Goal: Task Accomplishment & Management: Manage account settings

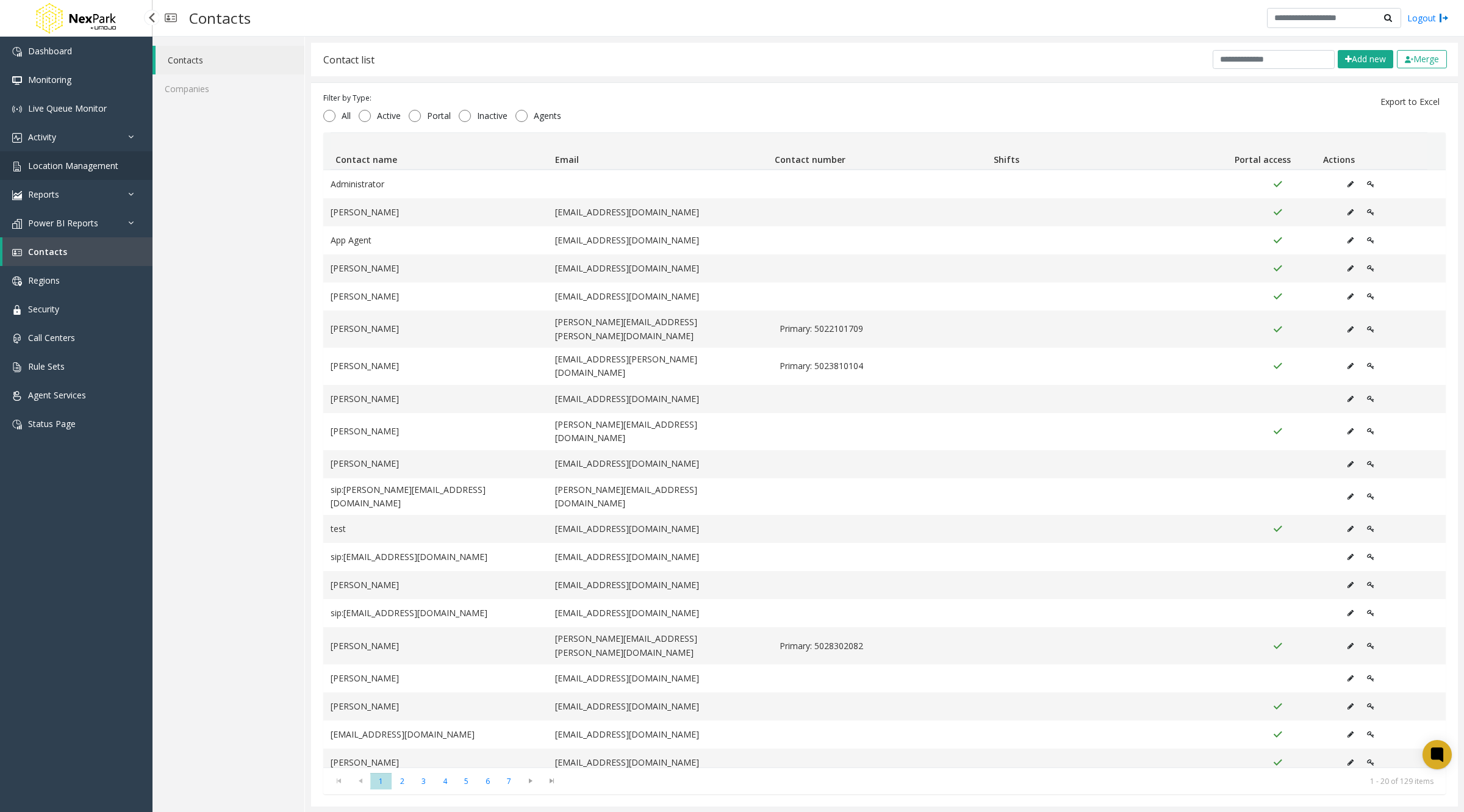
click at [98, 165] on span "Location Management" at bounding box center [73, 166] width 90 height 12
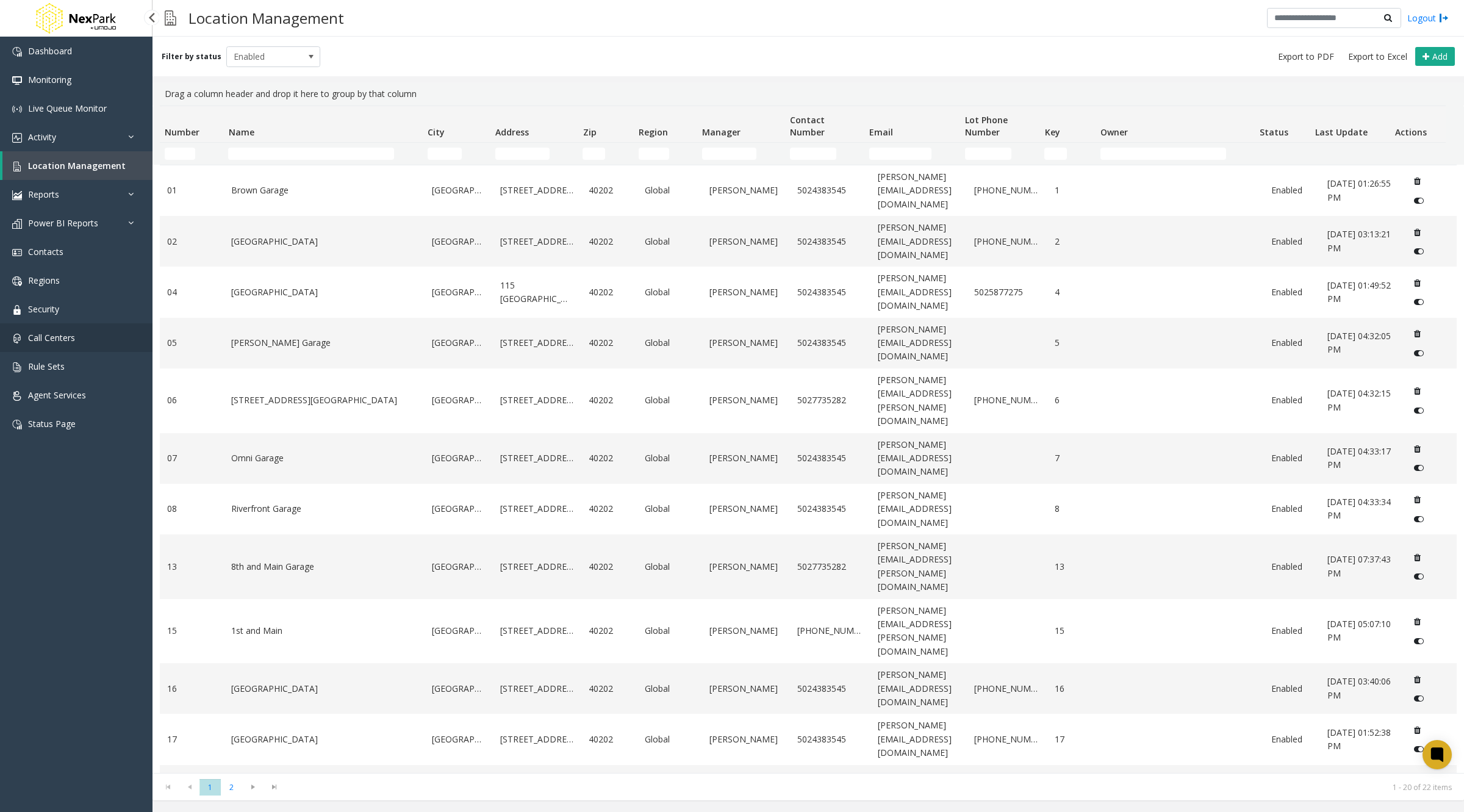
click at [43, 342] on span "Call Centers" at bounding box center [51, 338] width 47 height 12
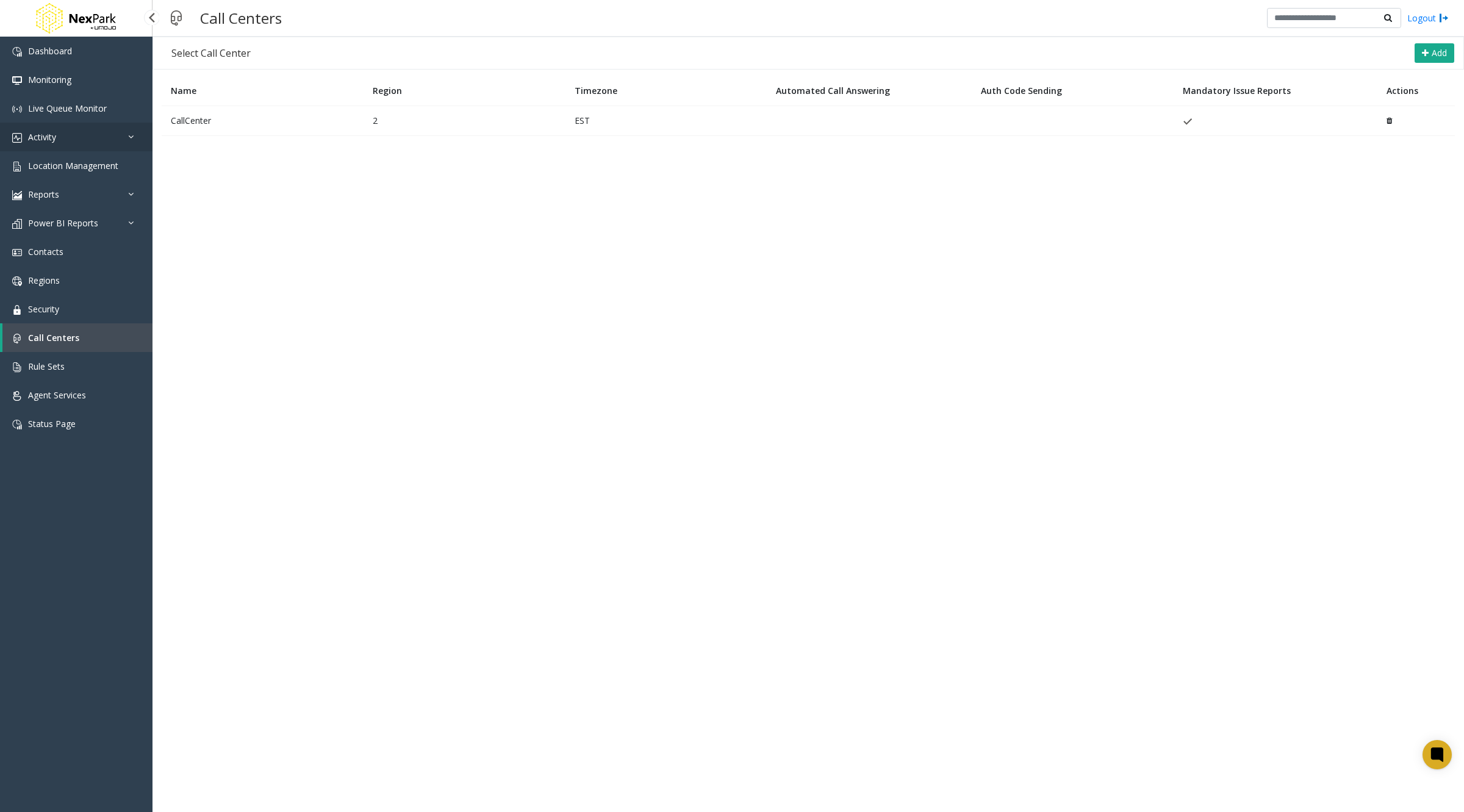
click at [75, 138] on link "Activity" at bounding box center [76, 137] width 152 height 29
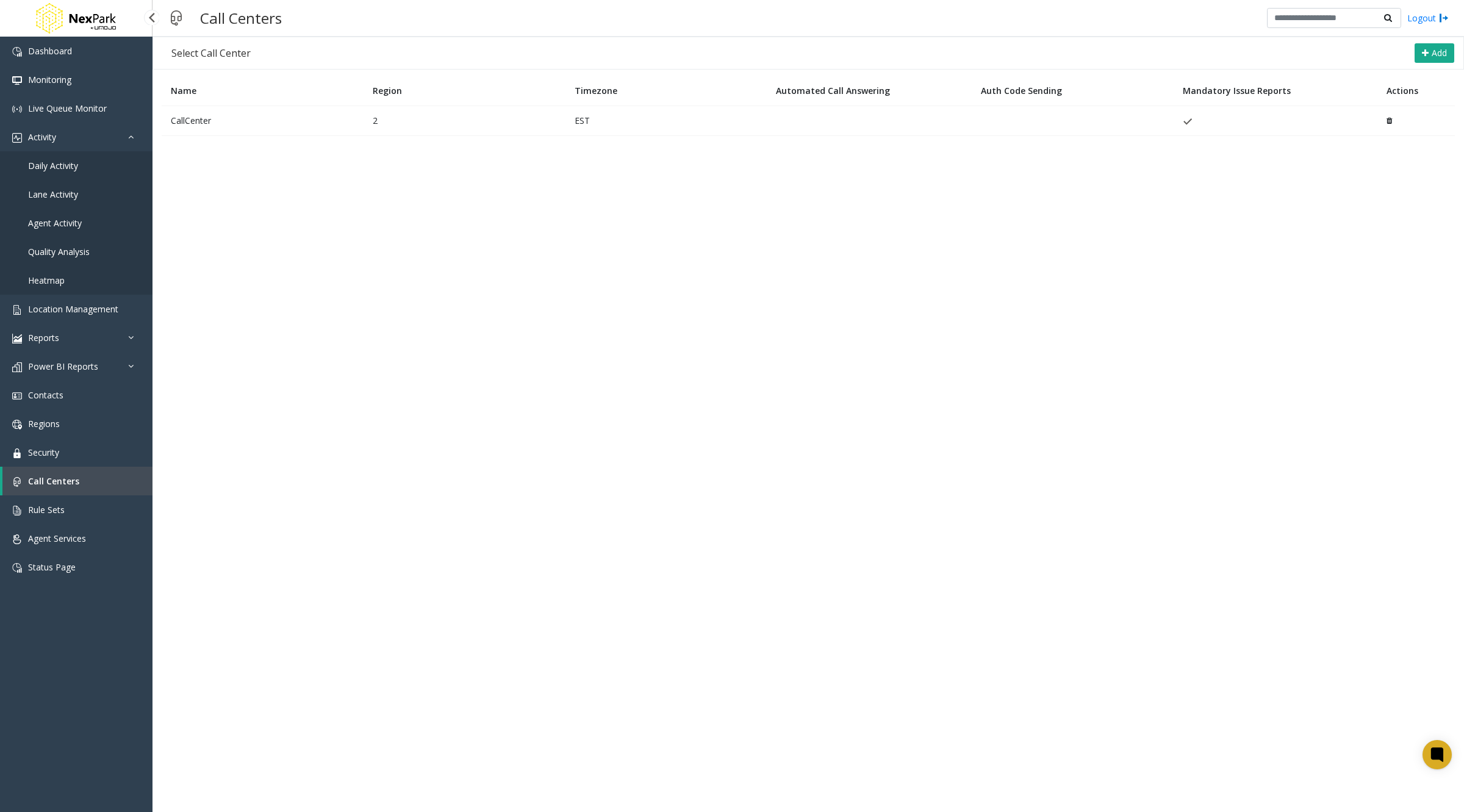
click at [79, 168] on link "Daily Activity" at bounding box center [76, 166] width 152 height 29
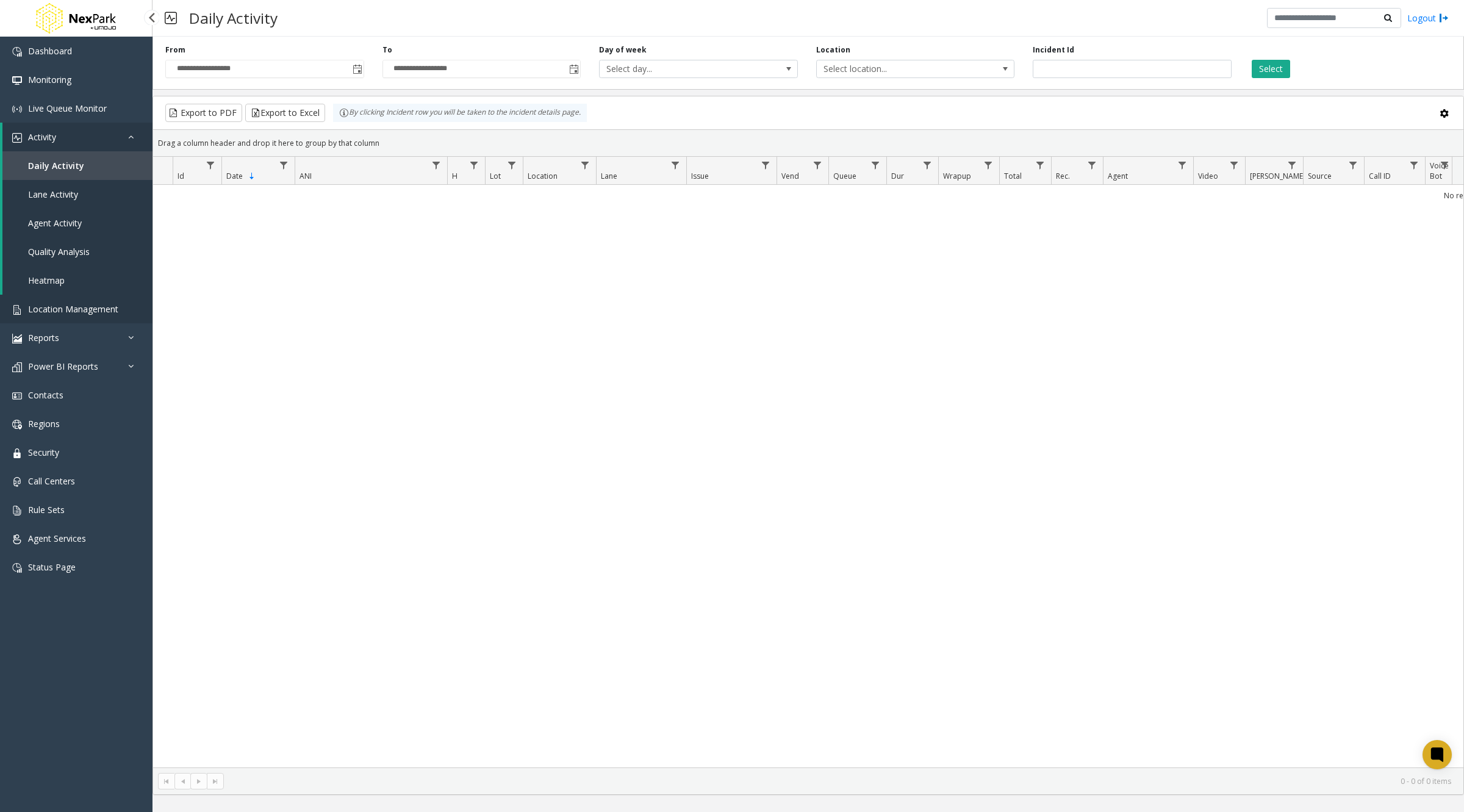
click at [70, 309] on span "Location Management" at bounding box center [73, 309] width 90 height 12
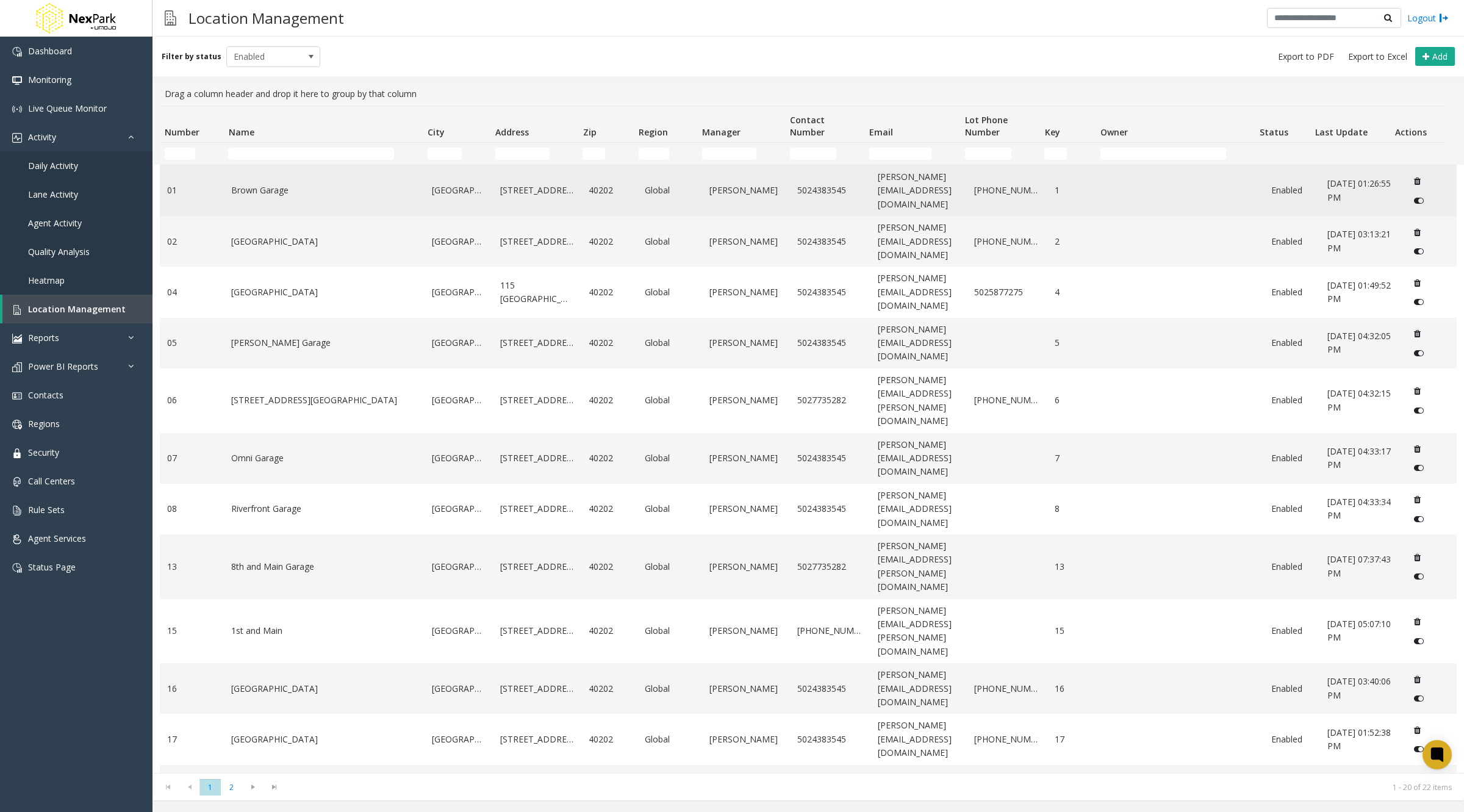
click at [240, 191] on link "Brown Garage" at bounding box center [324, 190] width 186 height 13
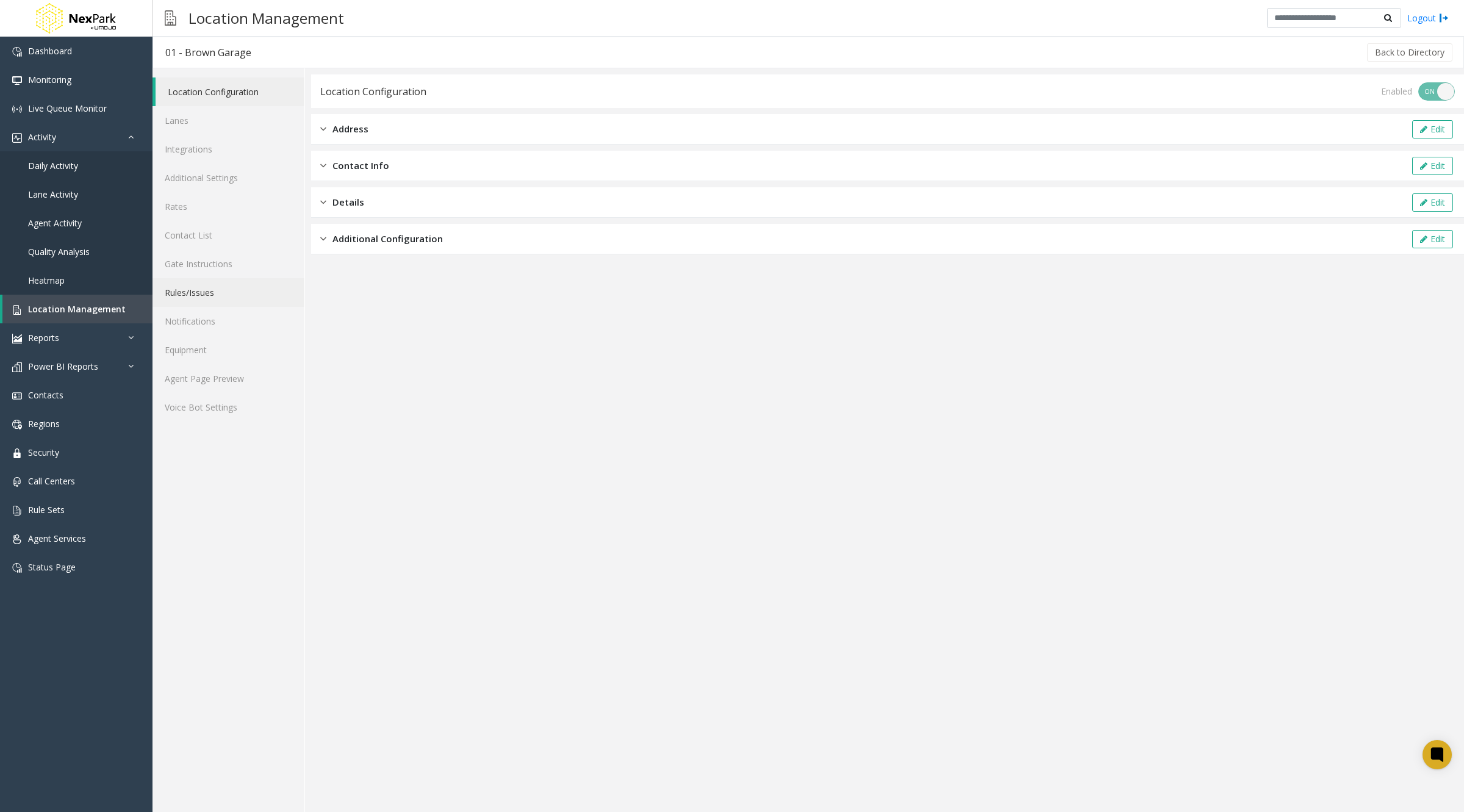
click at [190, 293] on link "Rules/Issues" at bounding box center [228, 292] width 152 height 29
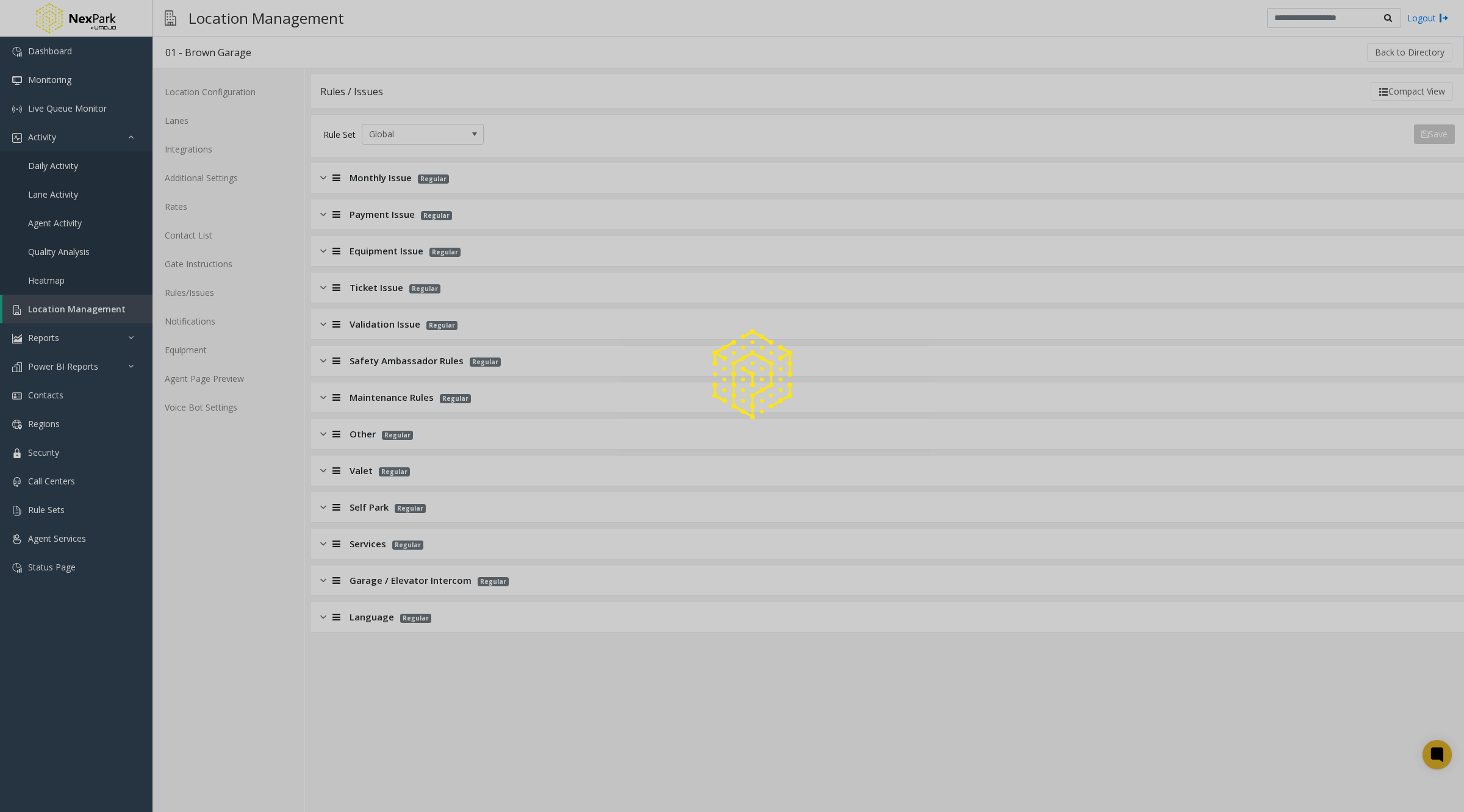
click at [492, 184] on div at bounding box center [732, 406] width 1464 height 812
click at [329, 172] on div at bounding box center [732, 406] width 1464 height 812
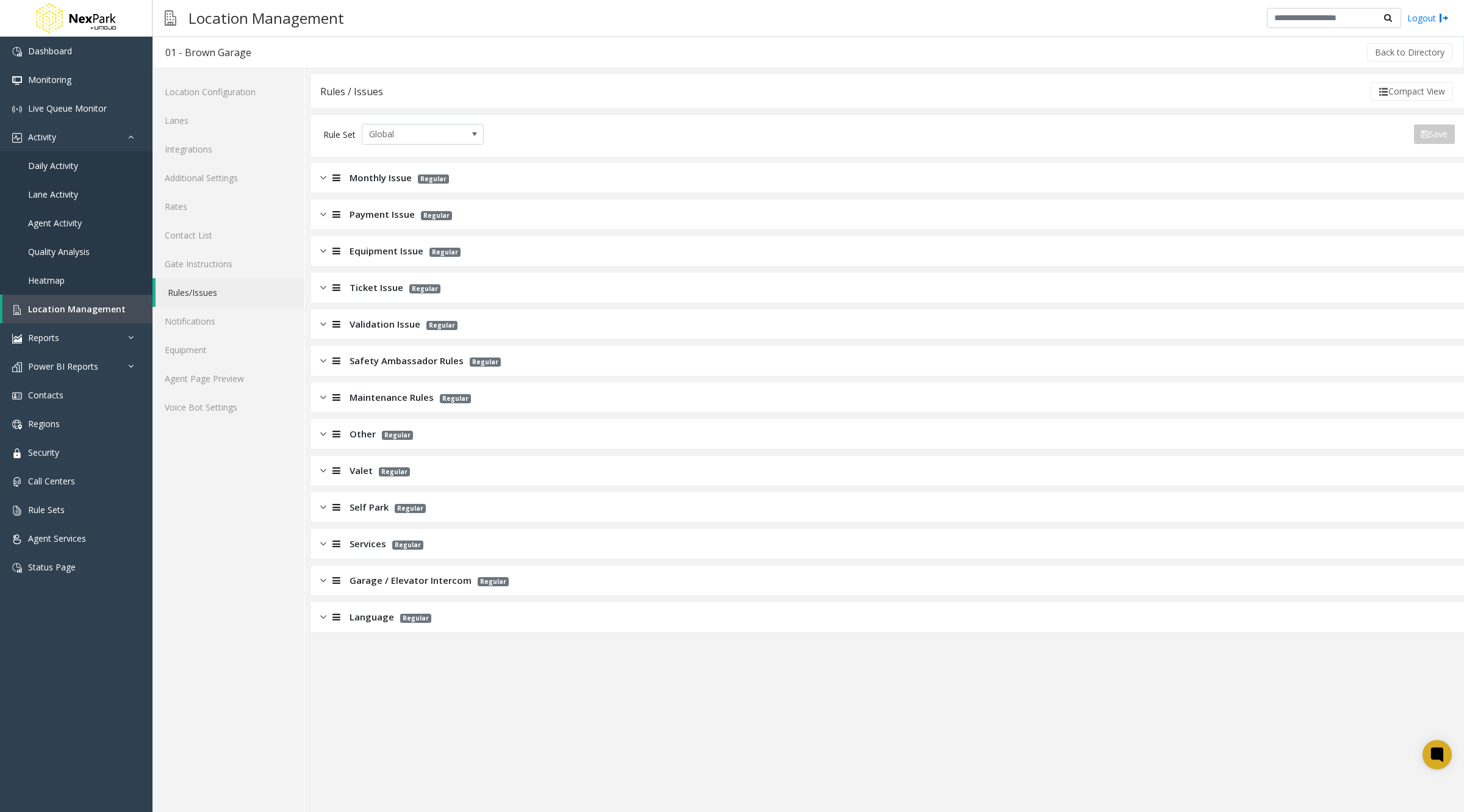
click at [325, 174] on img at bounding box center [323, 177] width 6 height 14
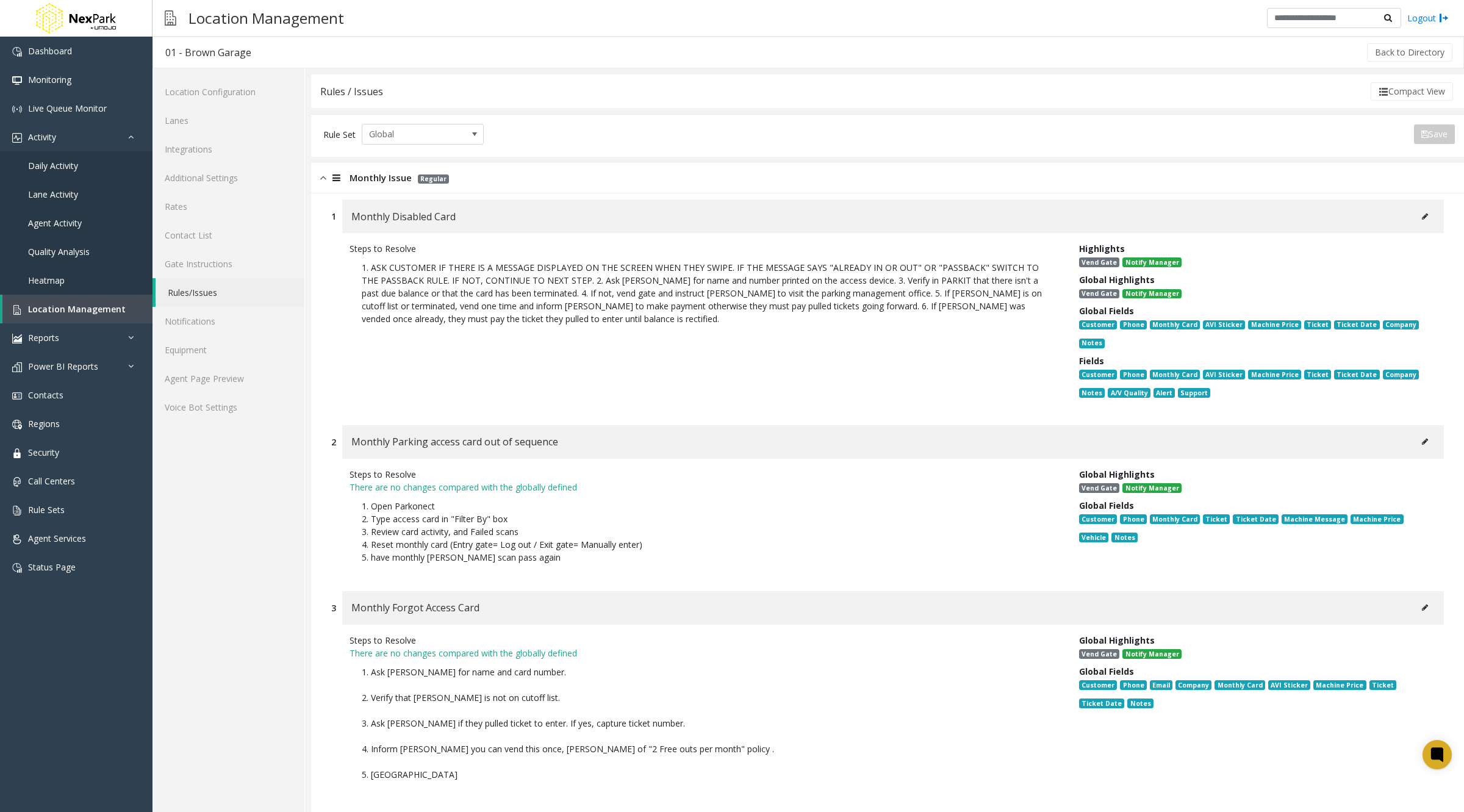
click at [1422, 215] on icon at bounding box center [1425, 216] width 6 height 7
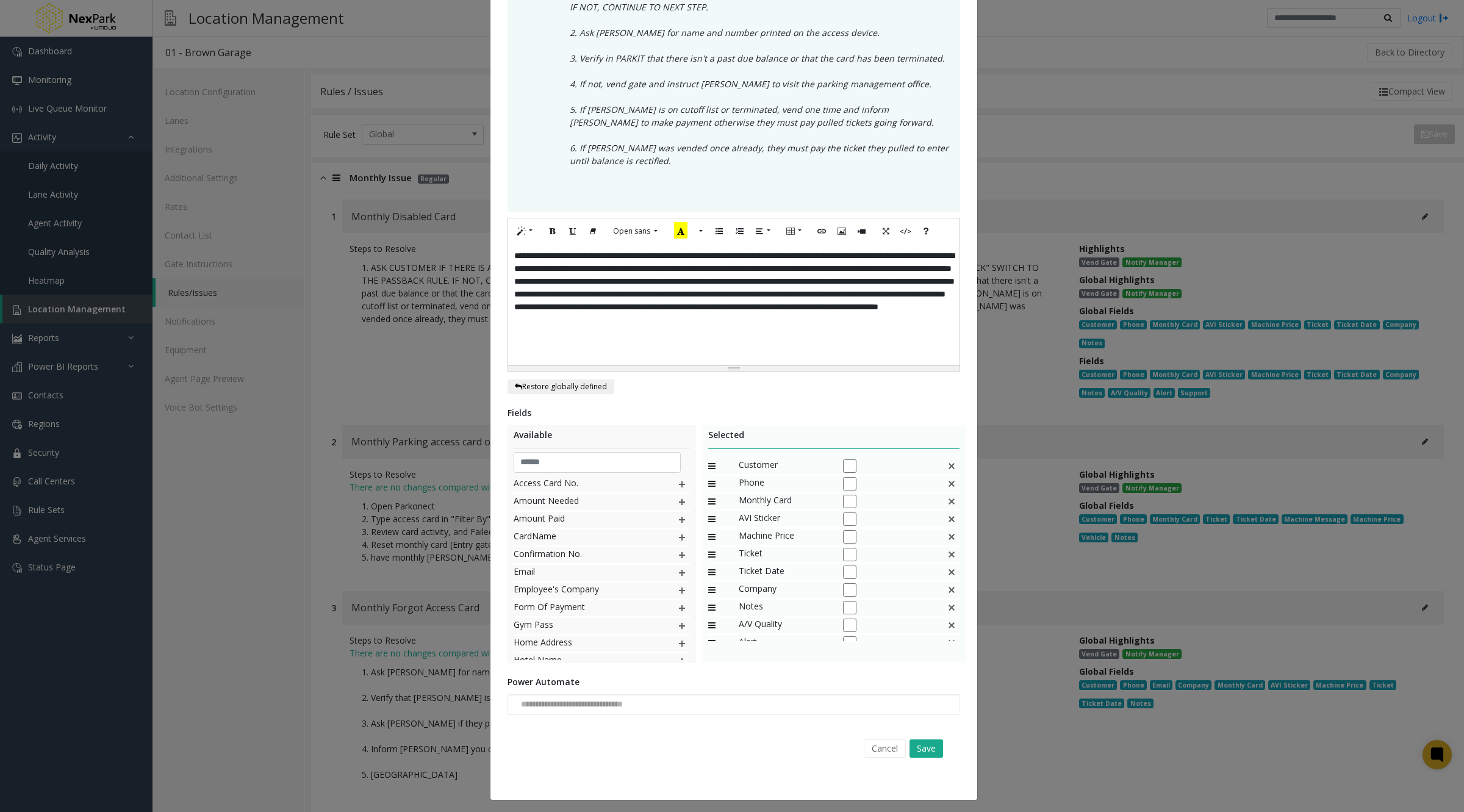
scroll to position [17, 0]
click at [875, 742] on button "Cancel" at bounding box center [884, 748] width 42 height 18
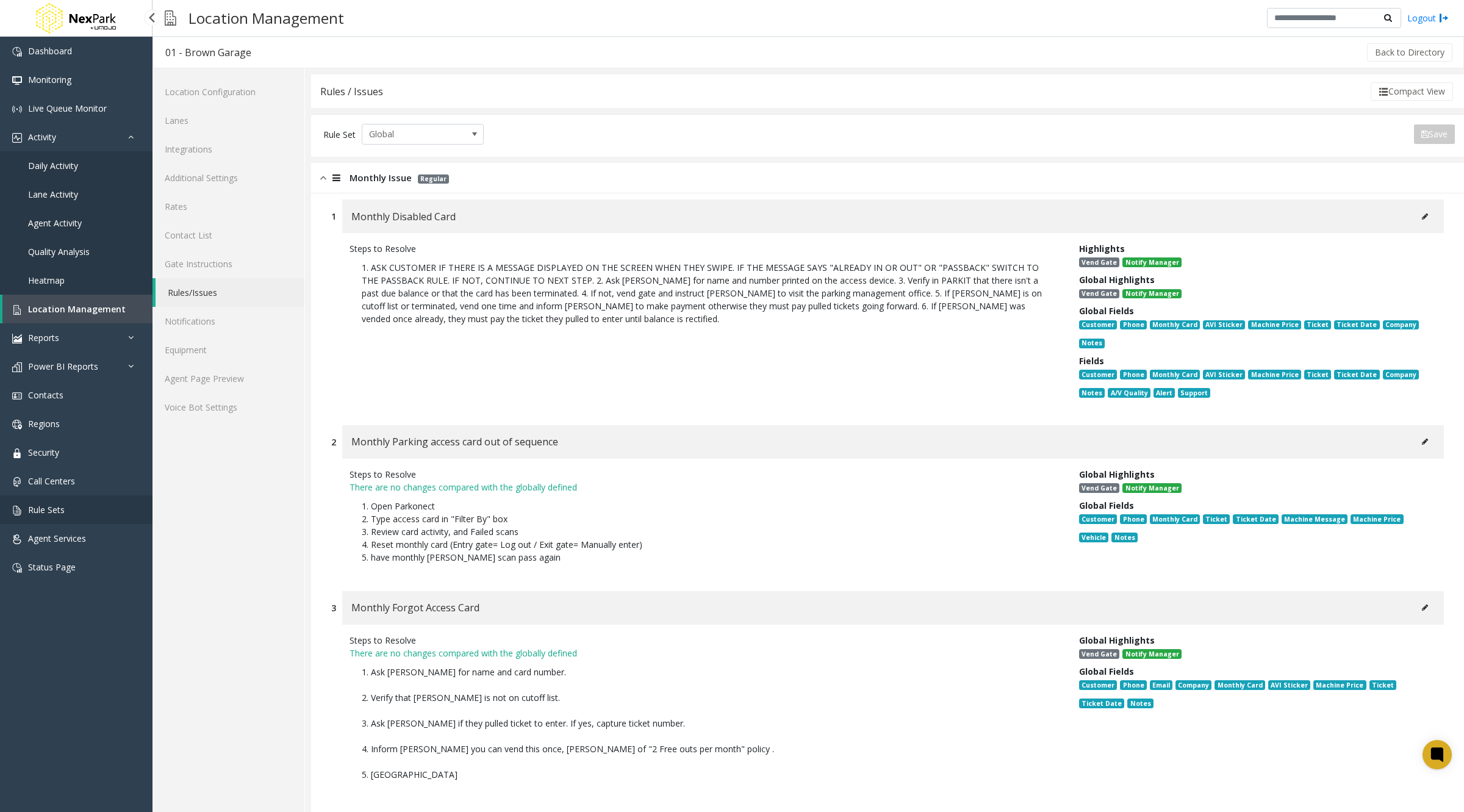
click at [57, 510] on span "Rule Sets" at bounding box center [47, 510] width 37 height 12
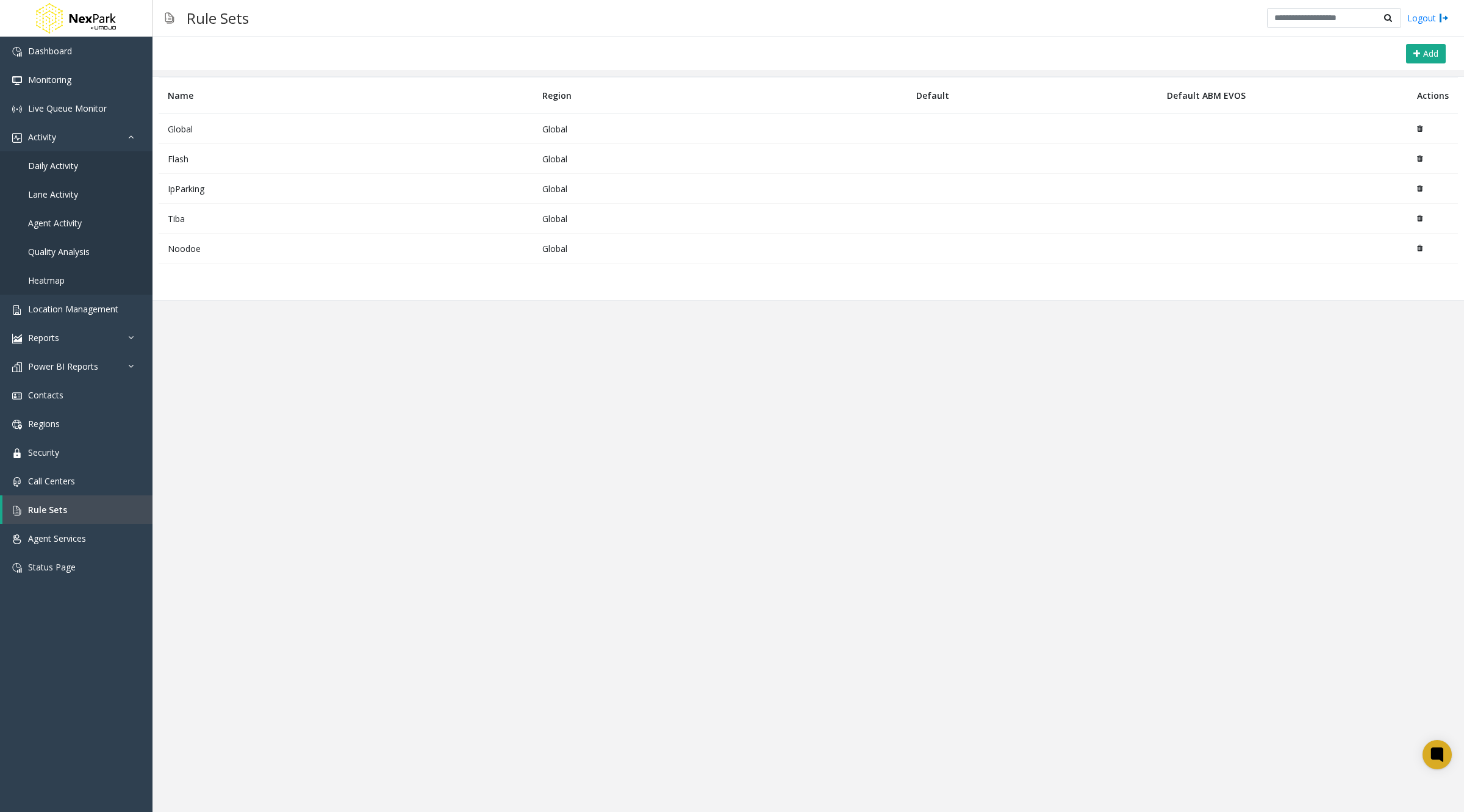
click at [172, 150] on td "Flash" at bounding box center [346, 158] width 375 height 30
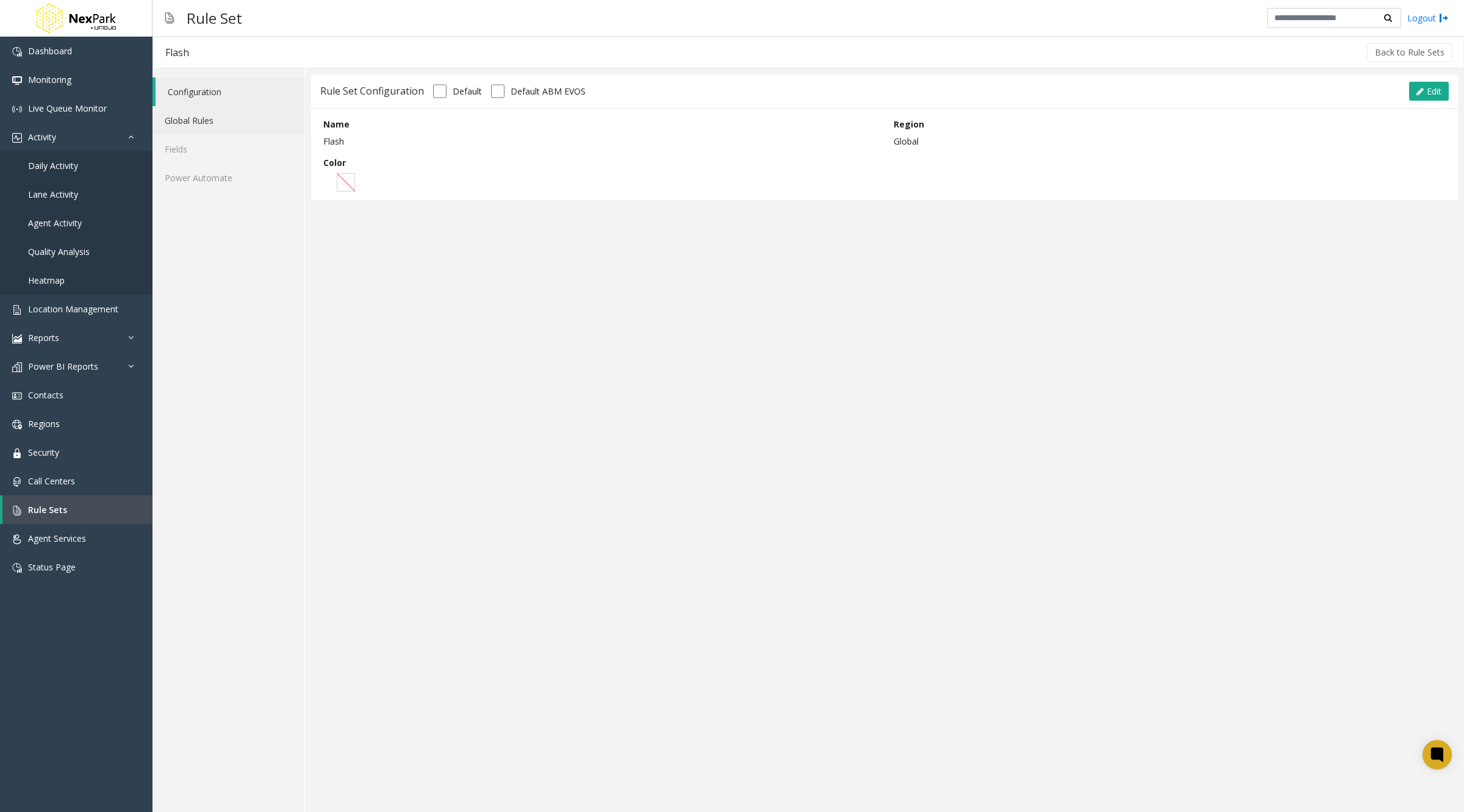
click at [192, 125] on link "Global Rules" at bounding box center [228, 121] width 152 height 29
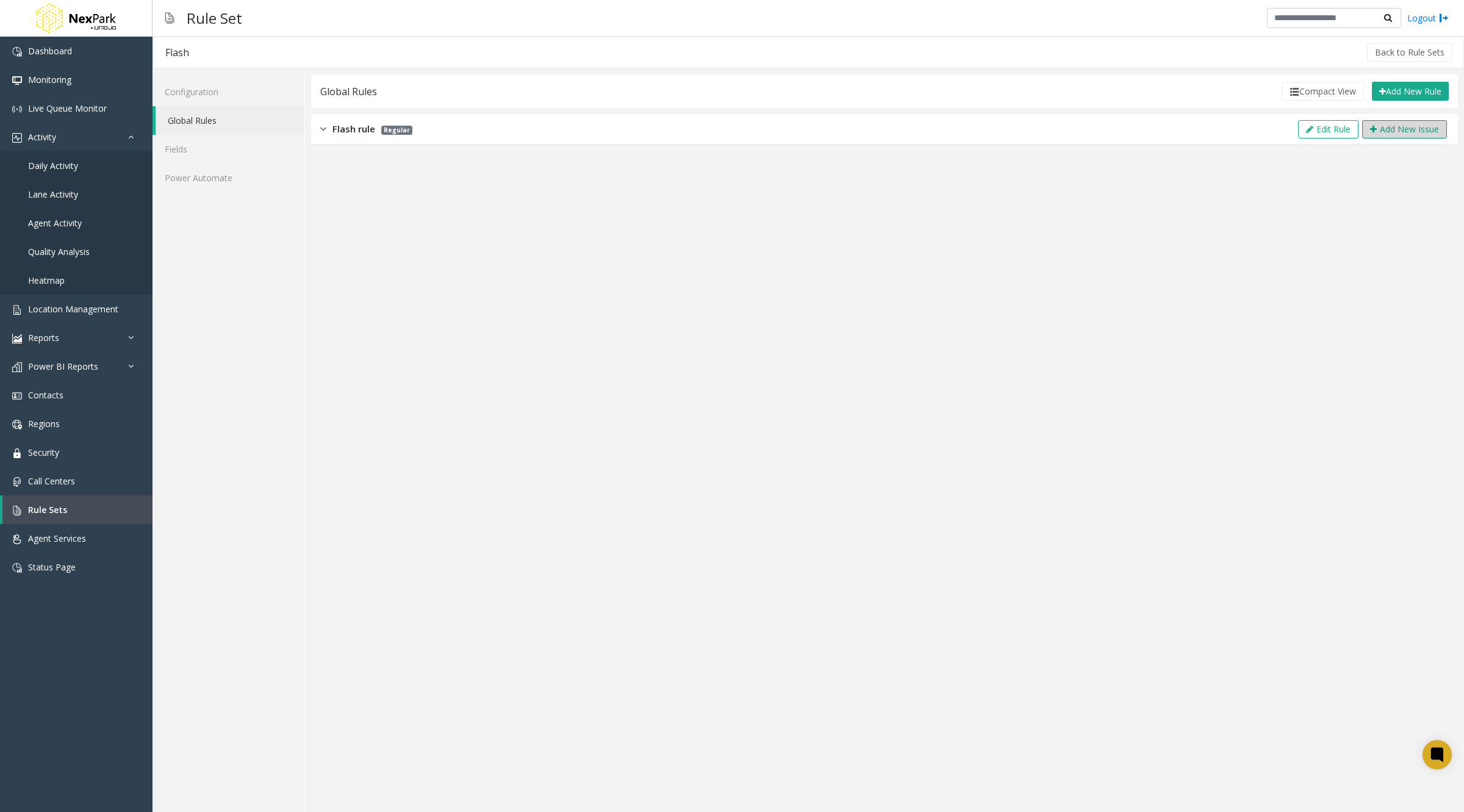
click at [1411, 127] on button "Add New Issue" at bounding box center [1404, 129] width 85 height 18
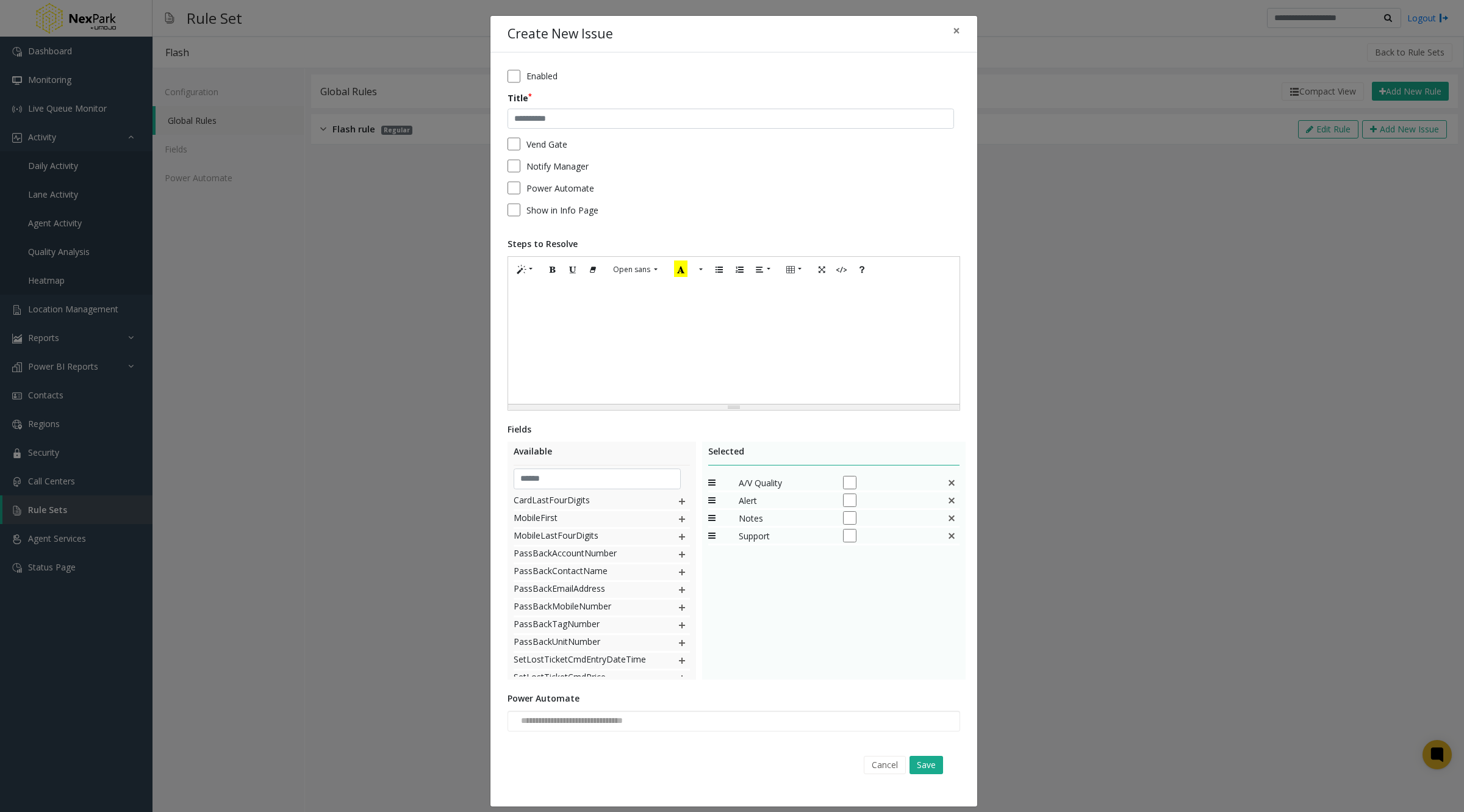
click at [677, 500] on img at bounding box center [681, 501] width 10 height 16
click at [677, 536] on img at bounding box center [681, 537] width 10 height 16
click at [677, 572] on img at bounding box center [681, 572] width 10 height 16
click at [677, 613] on img at bounding box center [681, 614] width 10 height 16
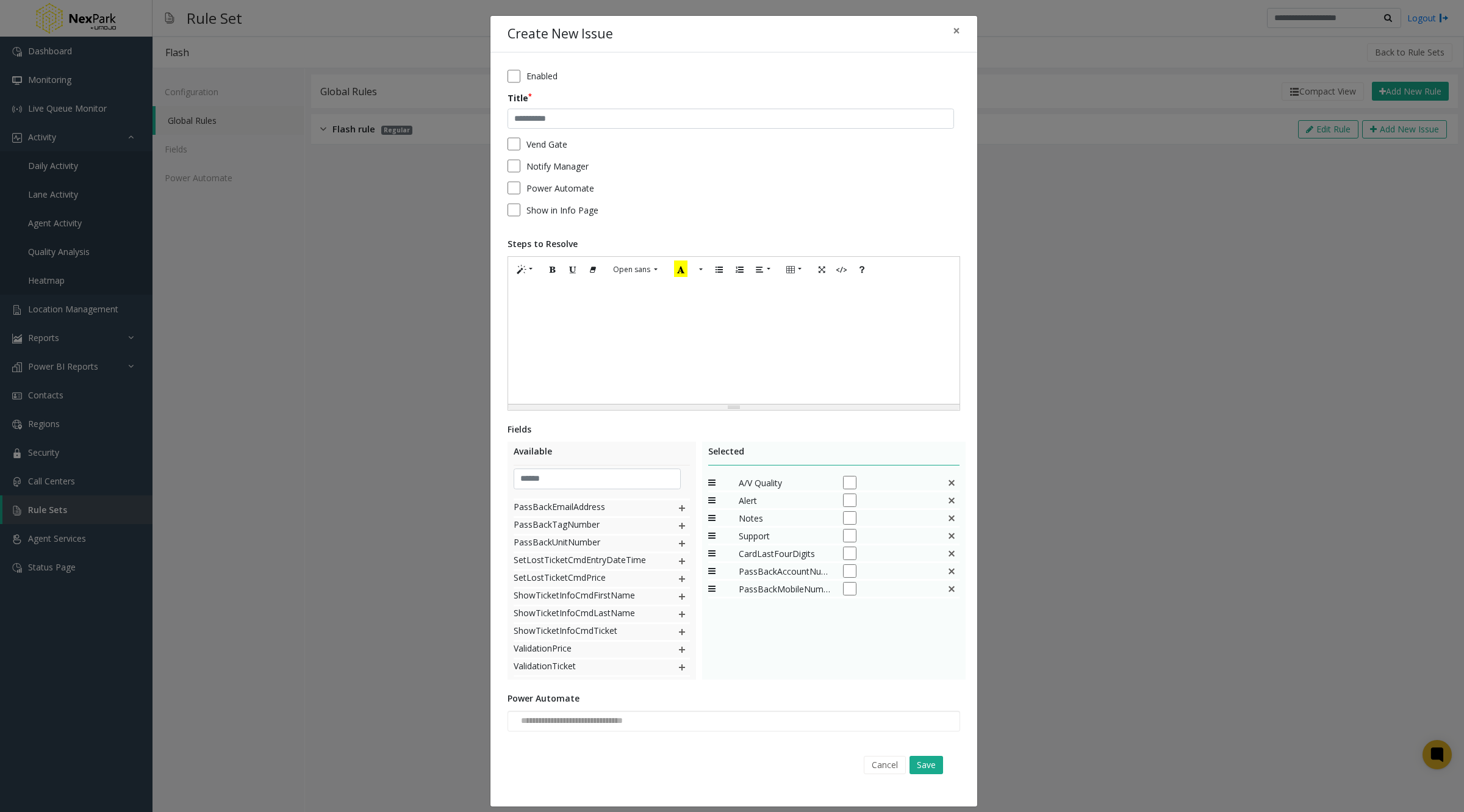
scroll to position [30, 0]
drag, startPoint x: 882, startPoint y: 763, endPoint x: 790, endPoint y: 710, distance: 106.2
click at [790, 710] on div "**********" at bounding box center [733, 429] width 487 height 754
drag, startPoint x: 672, startPoint y: 601, endPoint x: 668, endPoint y: 525, distance: 76.1
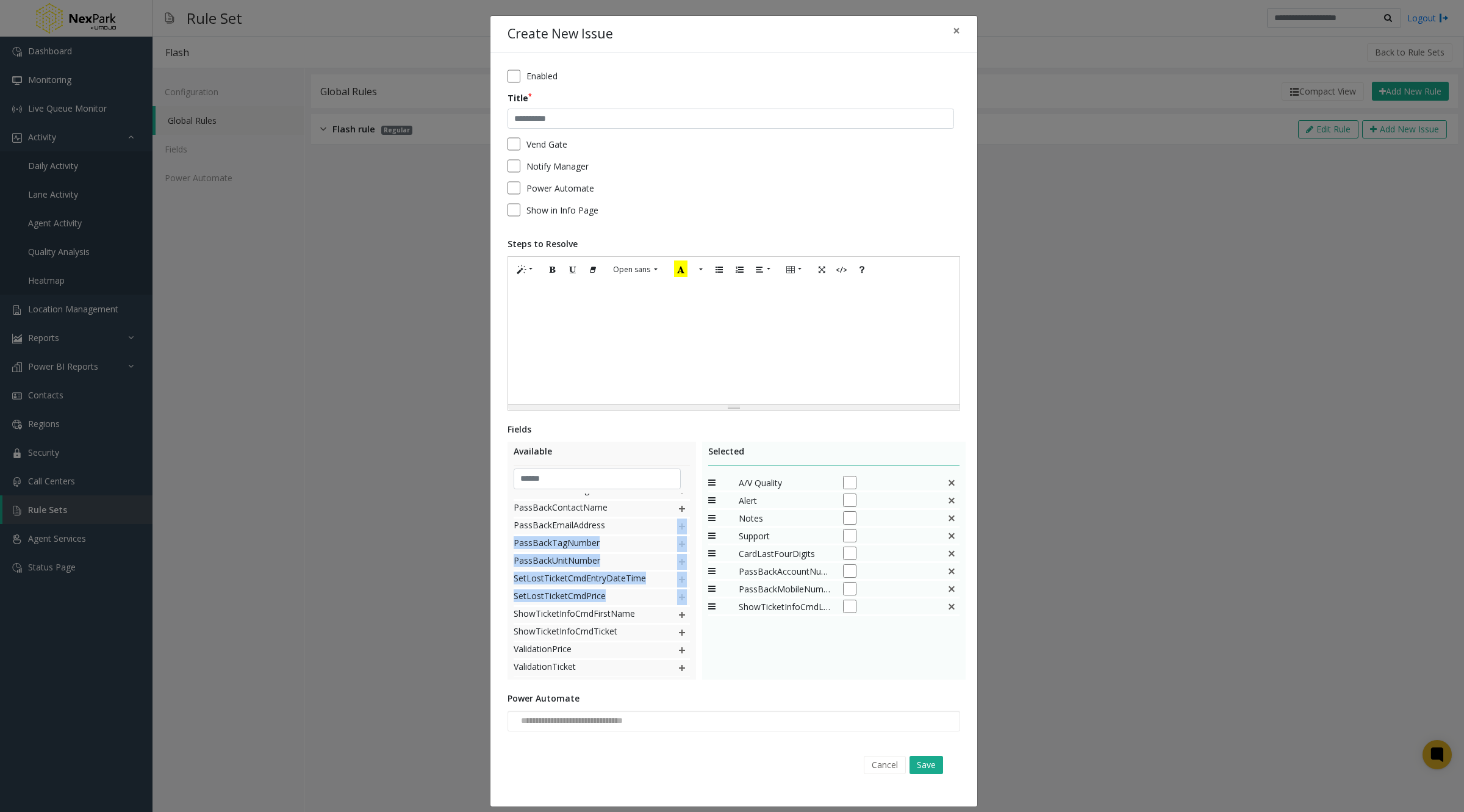
click at [668, 525] on div "MobileFirst MobileLastFourDigits PassBackContactName PassBackEmailAddress PassB…" at bounding box center [602, 585] width 176 height 183
click at [677, 509] on img at bounding box center [681, 508] width 10 height 16
click at [677, 507] on img at bounding box center [681, 508] width 10 height 16
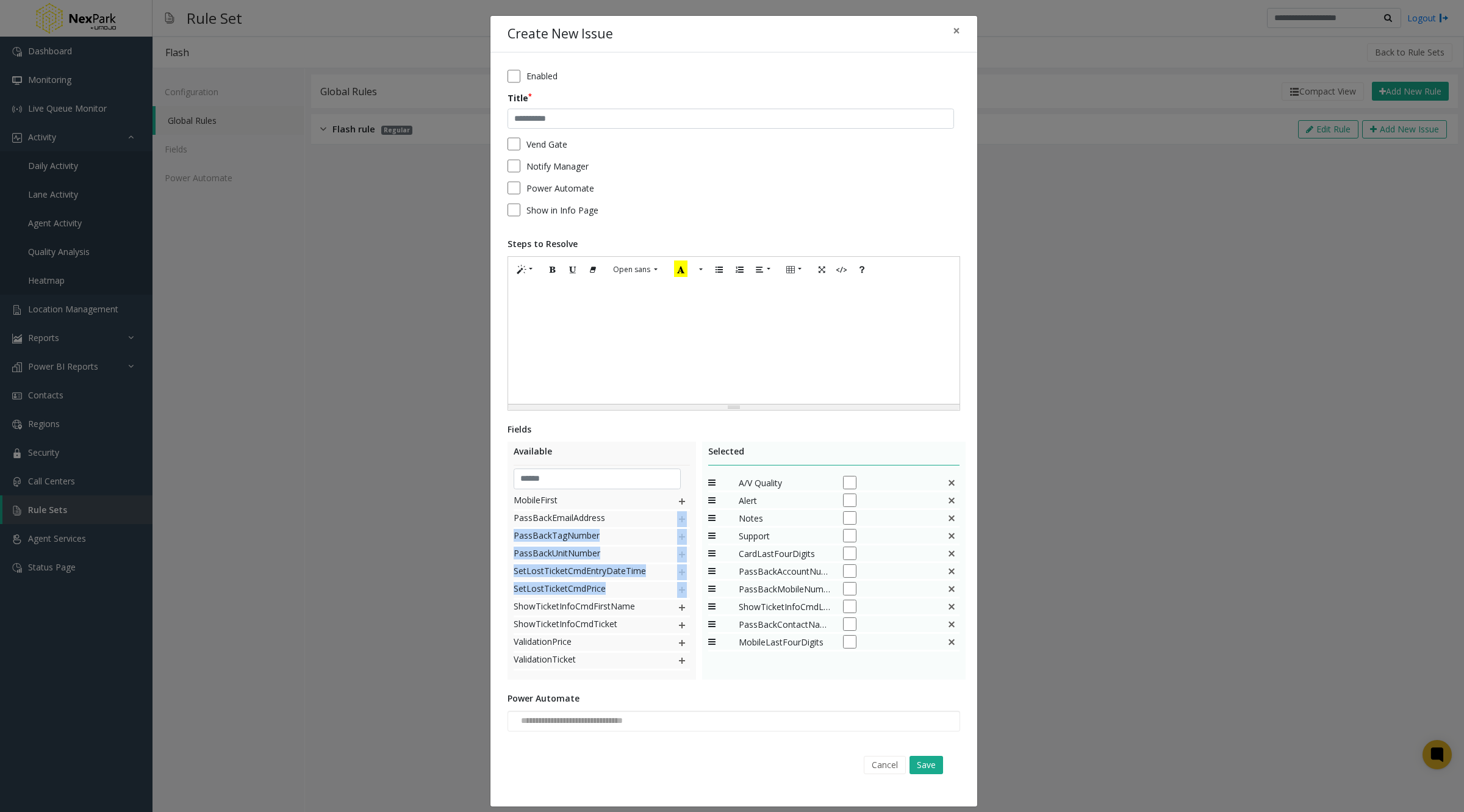
click at [407, 540] on div "**********" at bounding box center [732, 406] width 1464 height 812
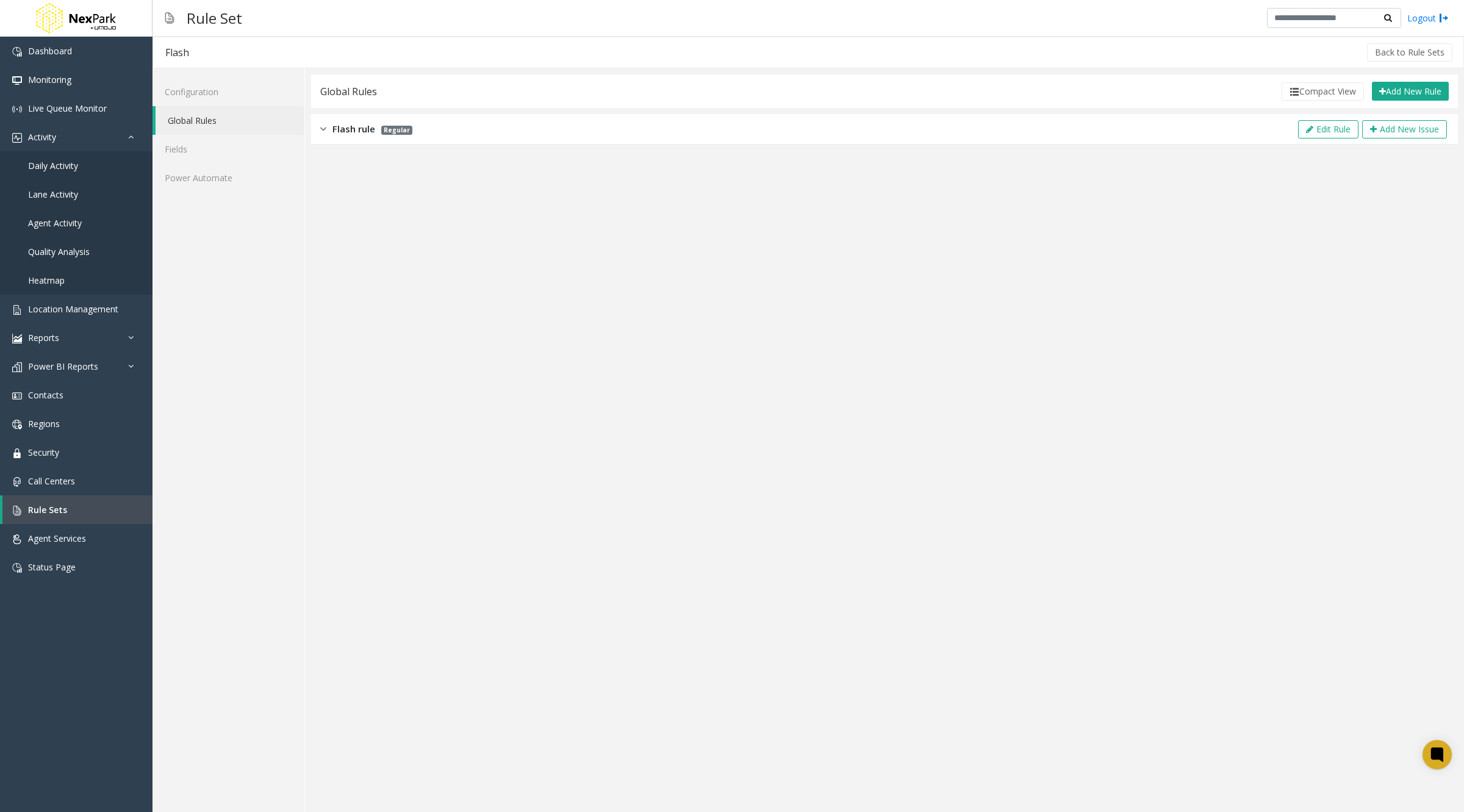
click at [197, 124] on link "Global Rules" at bounding box center [230, 121] width 149 height 29
click at [206, 142] on link "Fields" at bounding box center [228, 149] width 152 height 29
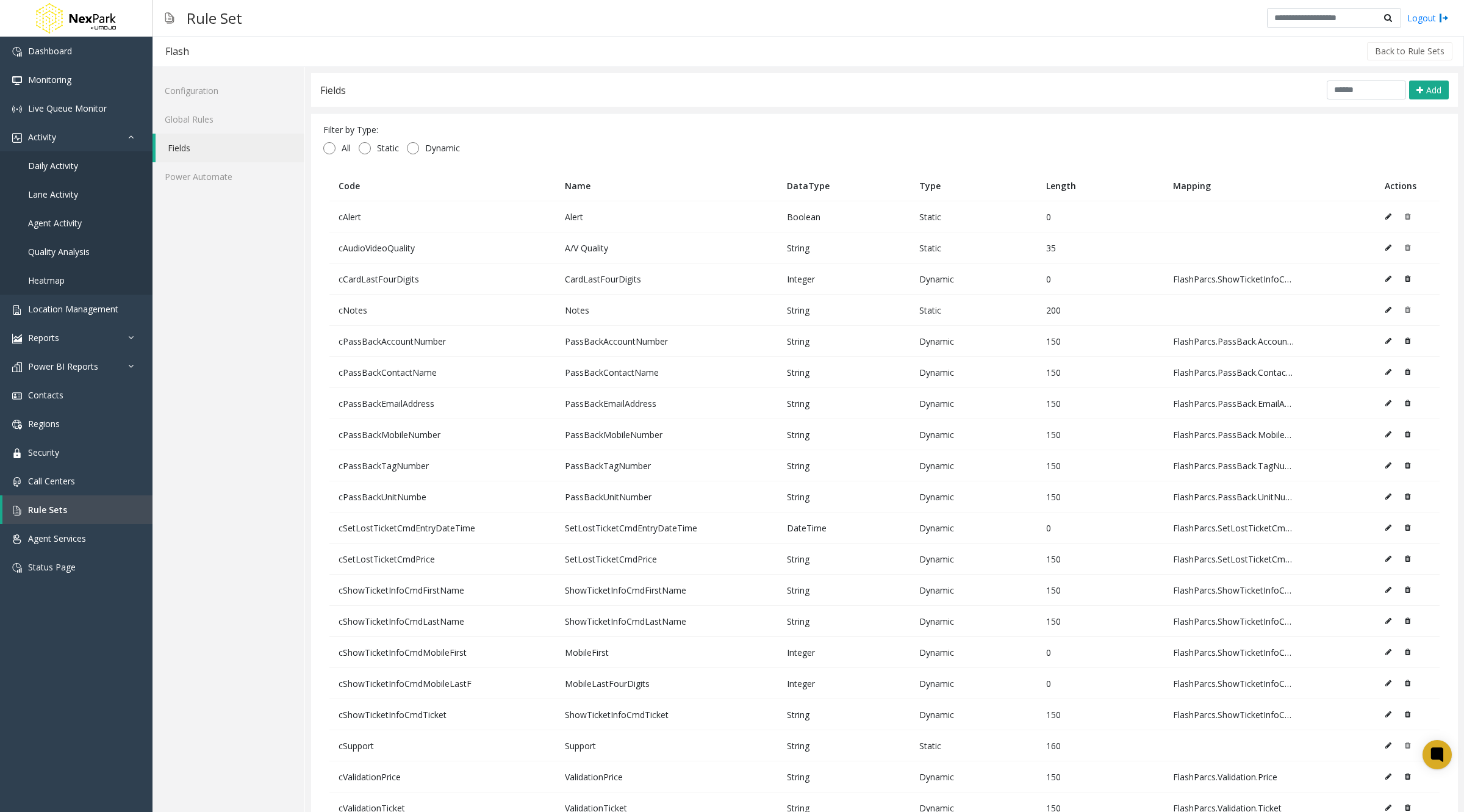
scroll to position [2, 0]
click at [198, 119] on link "Global Rules" at bounding box center [228, 119] width 152 height 29
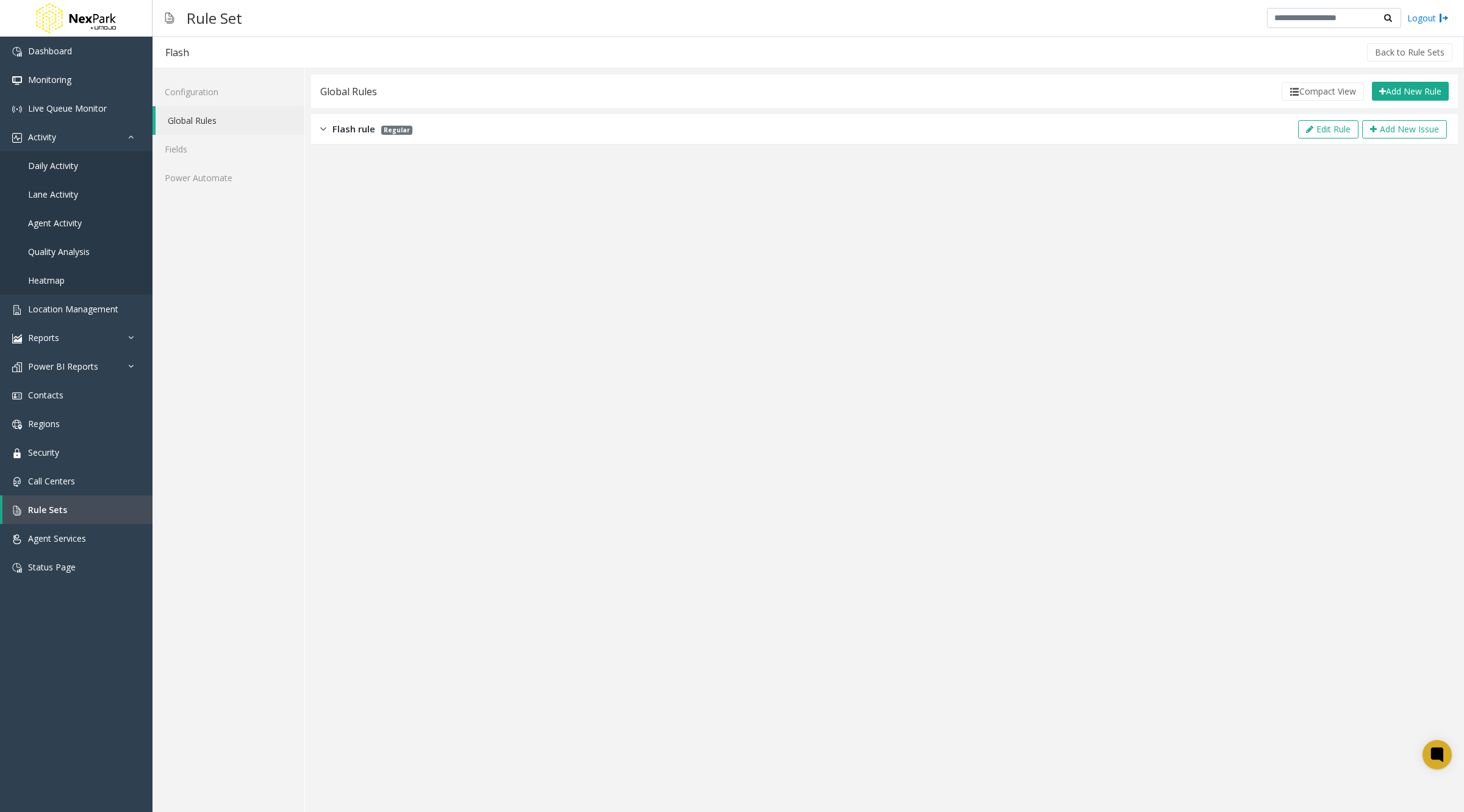
click at [323, 128] on img at bounding box center [323, 129] width 6 height 14
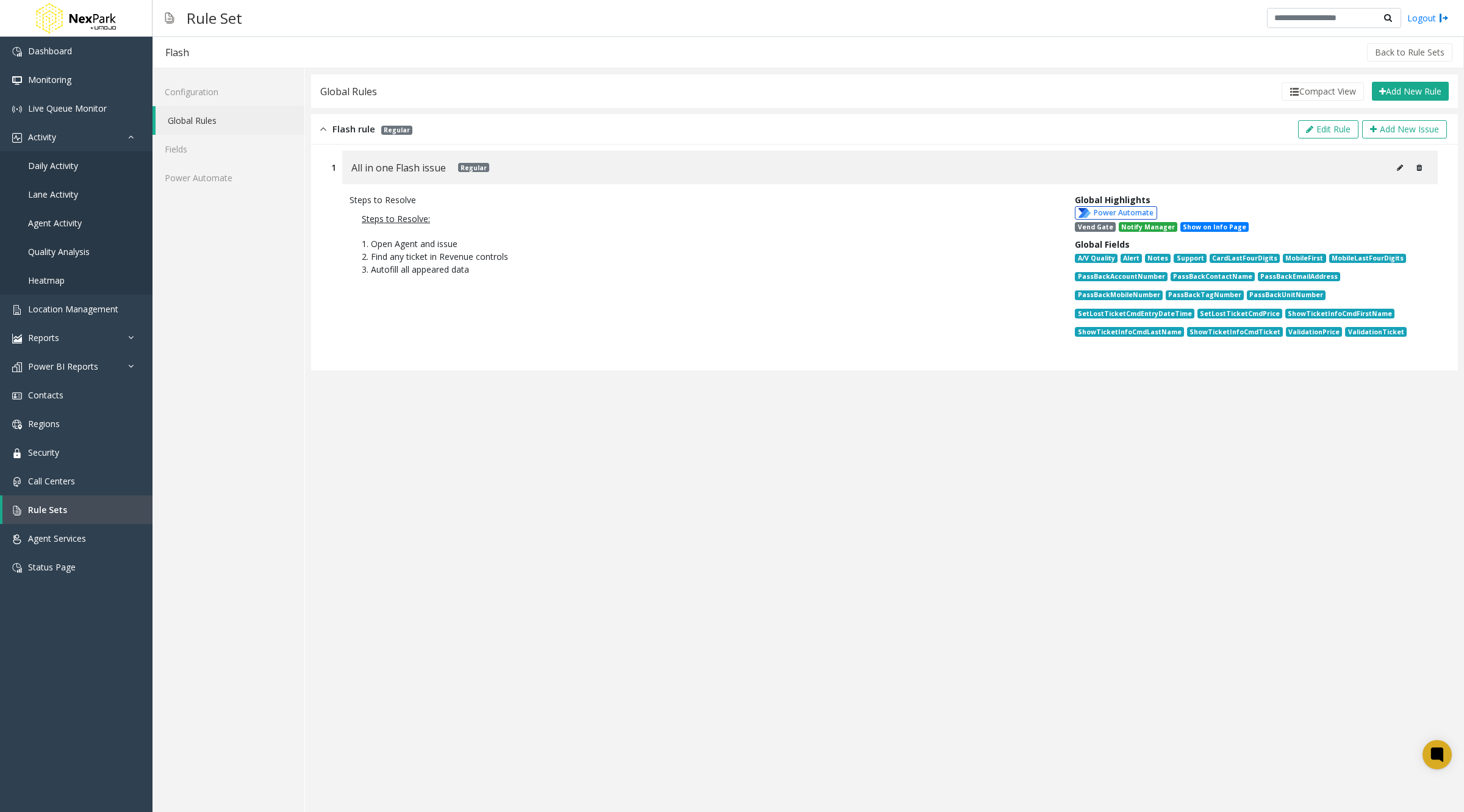
click at [1404, 162] on button at bounding box center [1400, 168] width 20 height 18
type input "**********"
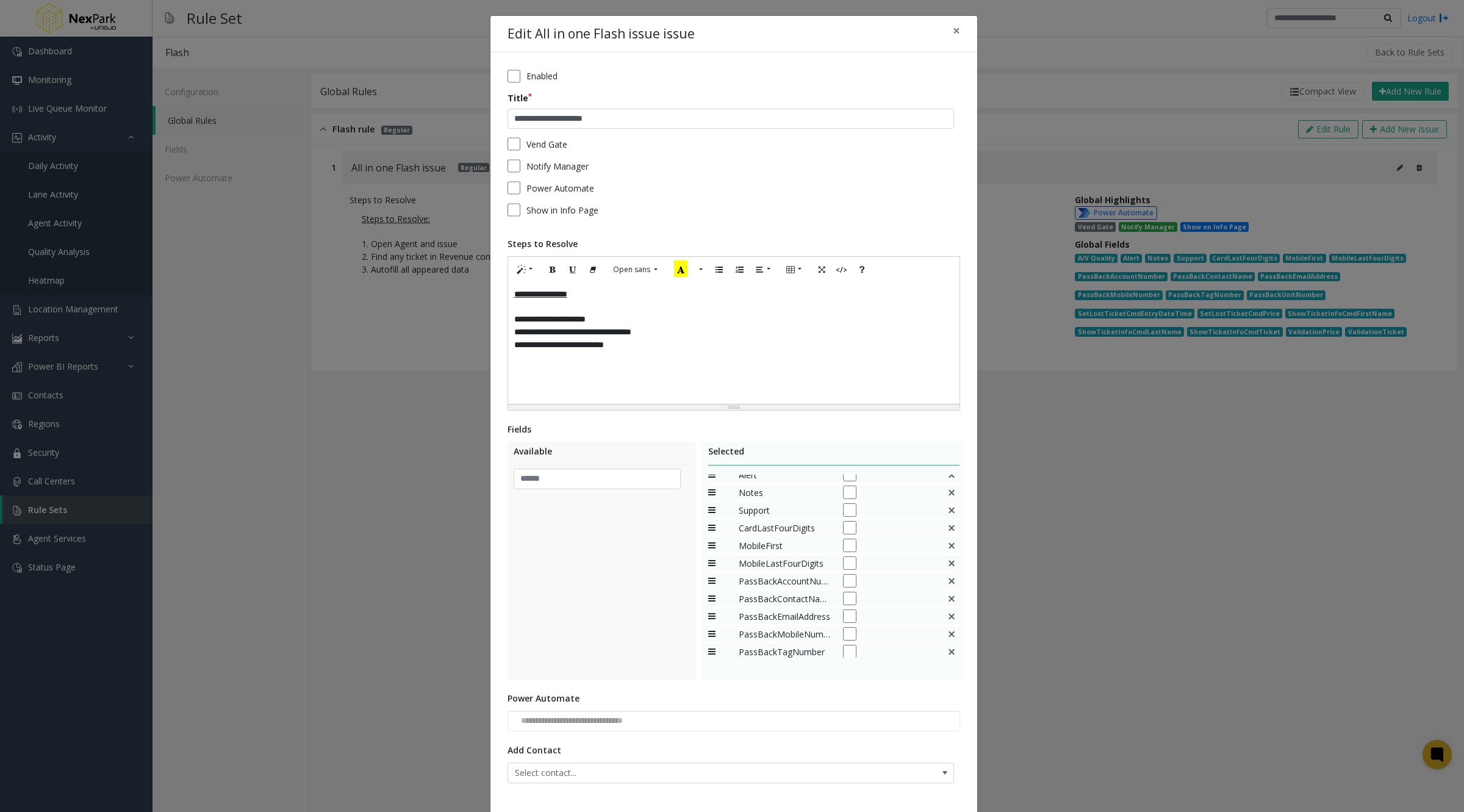
scroll to position [26, 0]
click at [367, 625] on div "**********" at bounding box center [732, 406] width 1464 height 812
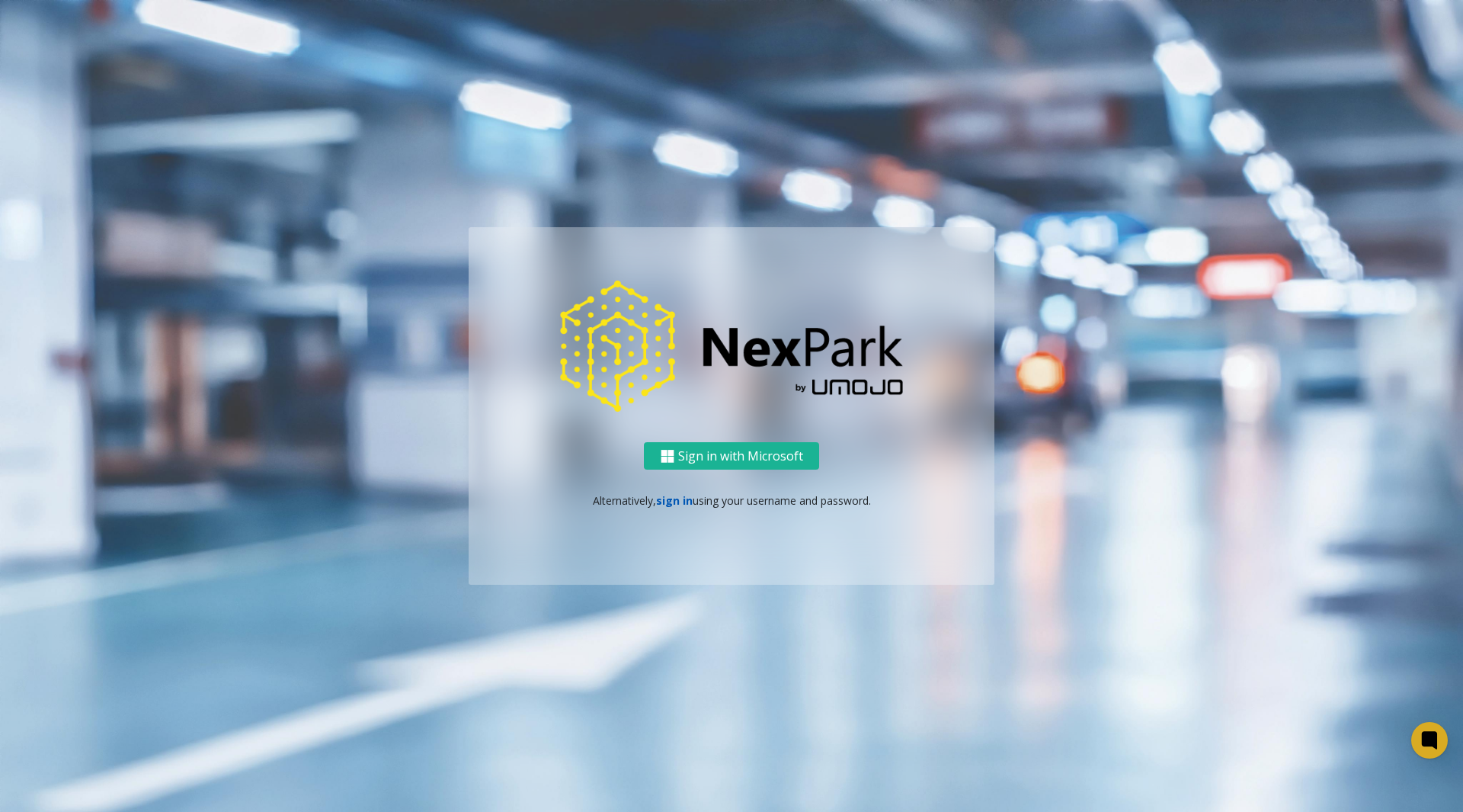
click at [668, 500] on link "sign in" at bounding box center [674, 501] width 37 height 15
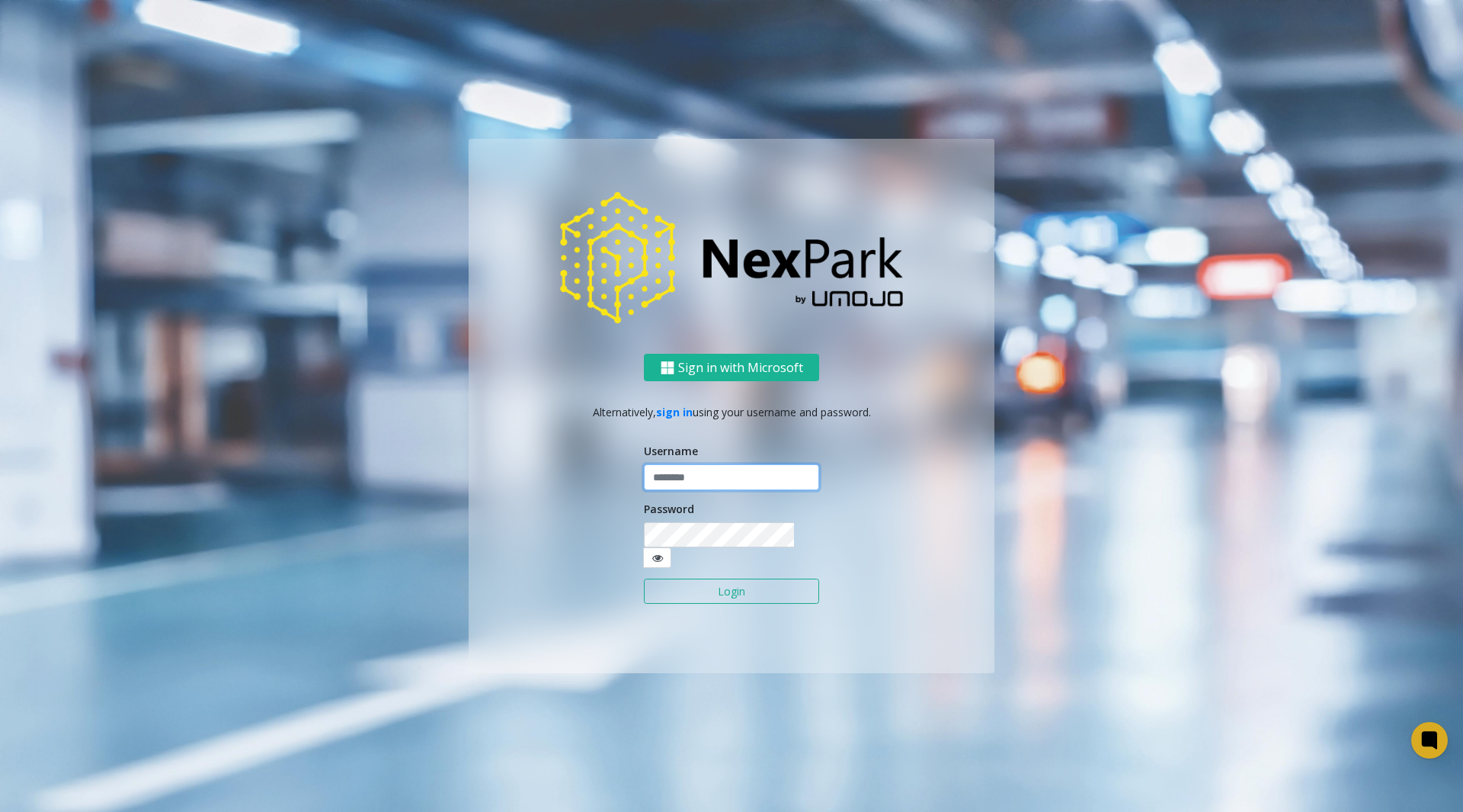
type input "********"
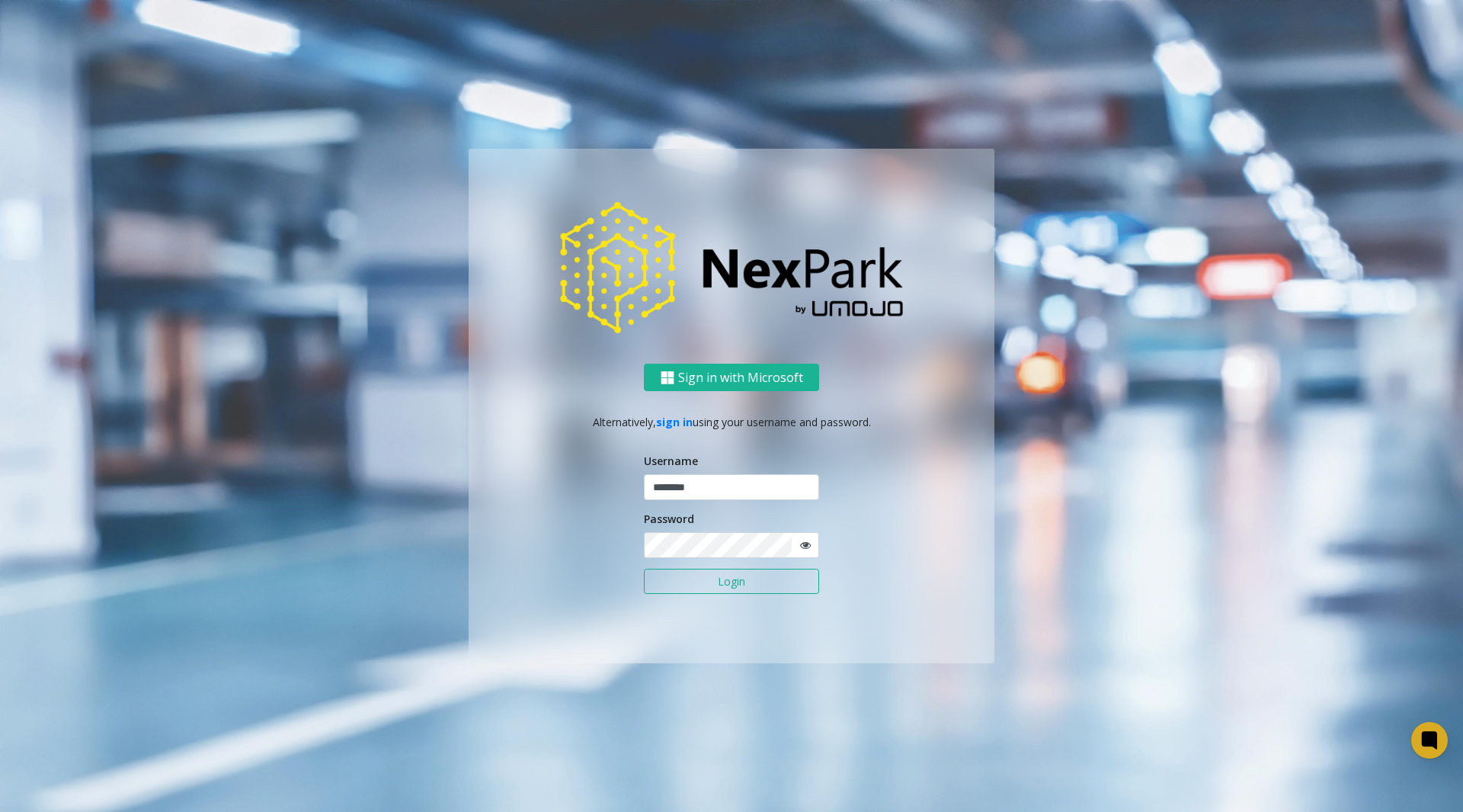
click at [689, 571] on button "Login" at bounding box center [732, 582] width 176 height 26
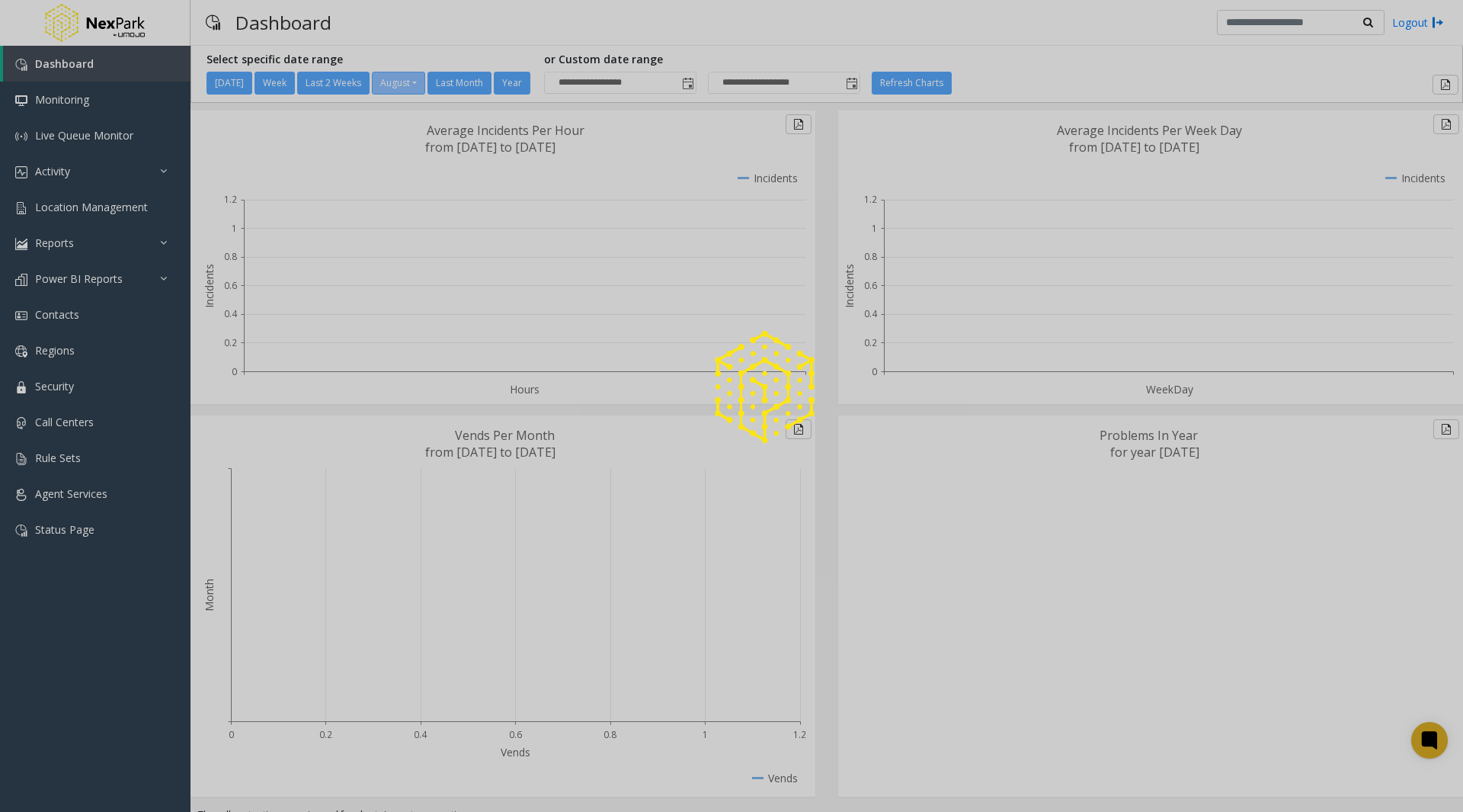
click at [117, 206] on div at bounding box center [732, 406] width 1463 height 812
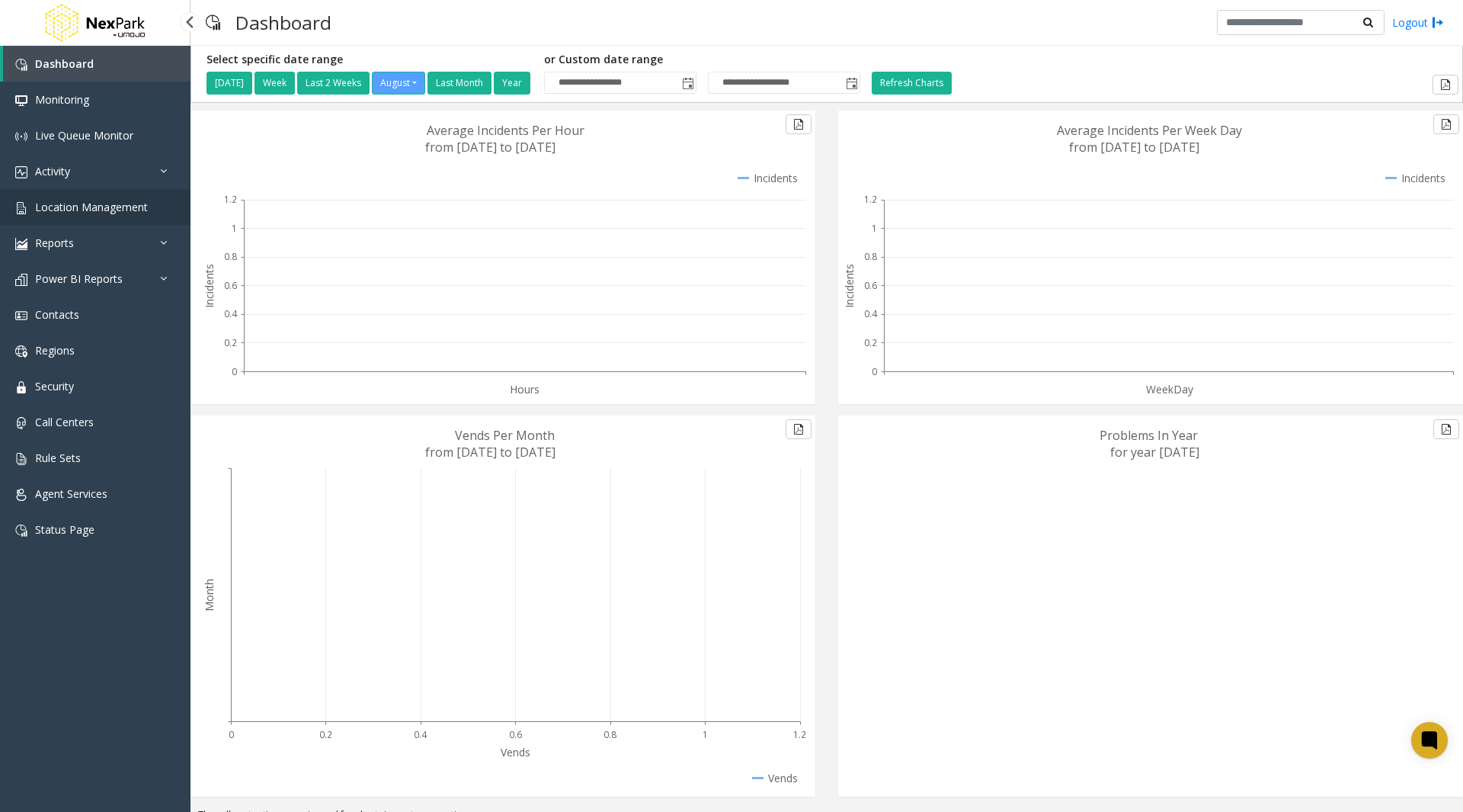
click at [117, 208] on span "Location Management" at bounding box center [91, 207] width 112 height 15
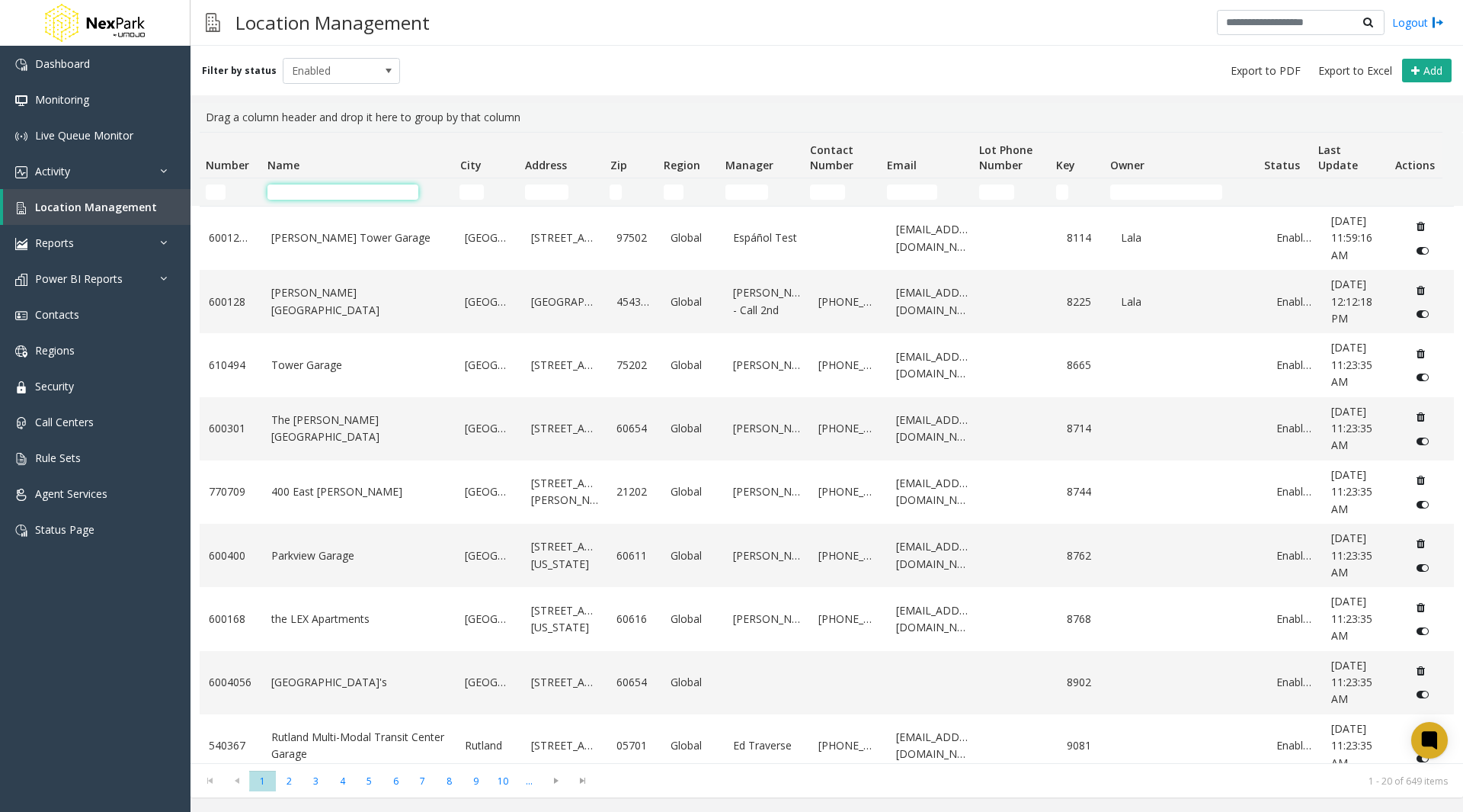
click at [294, 187] on input "Name Filter" at bounding box center [343, 192] width 151 height 16
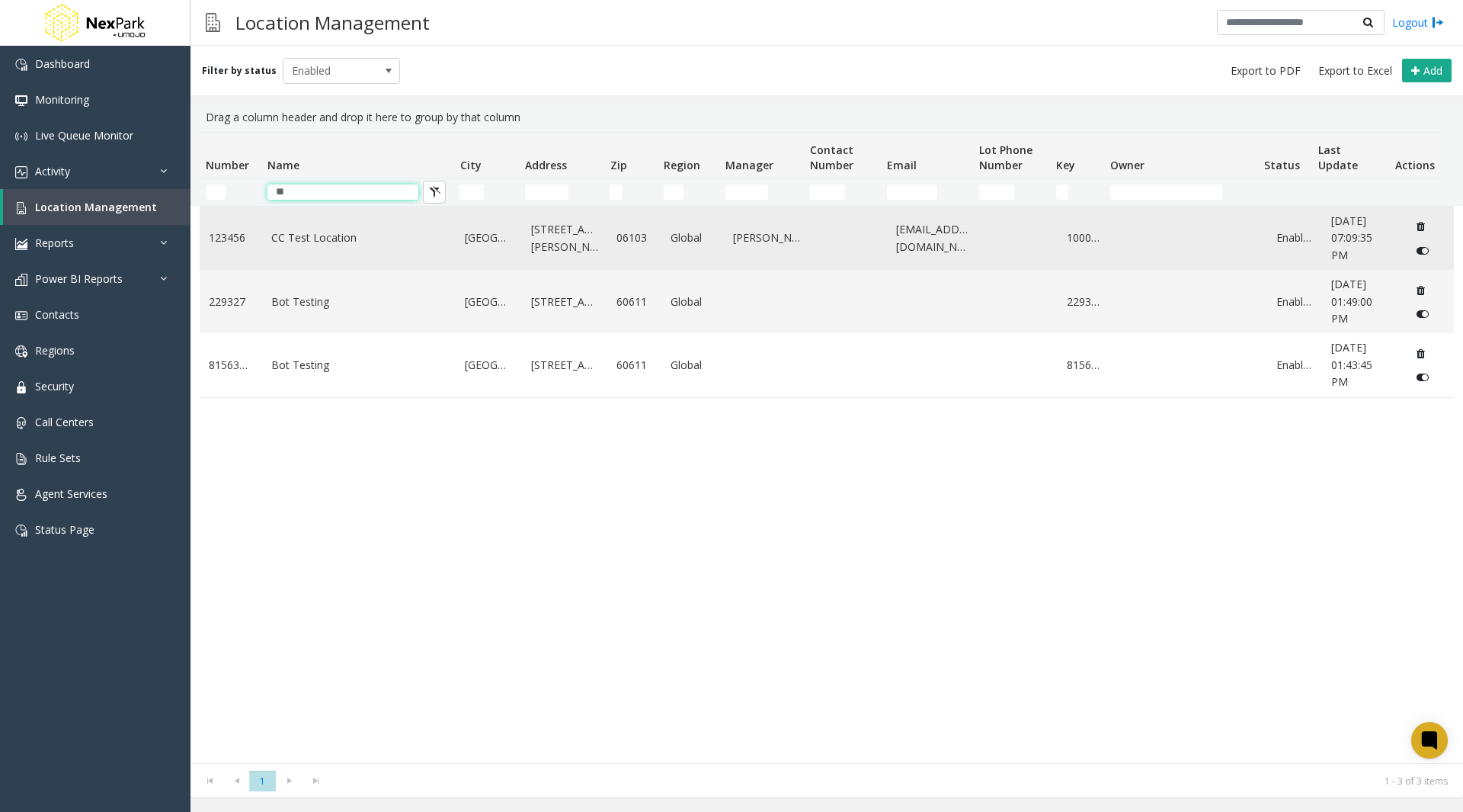
type input "*"
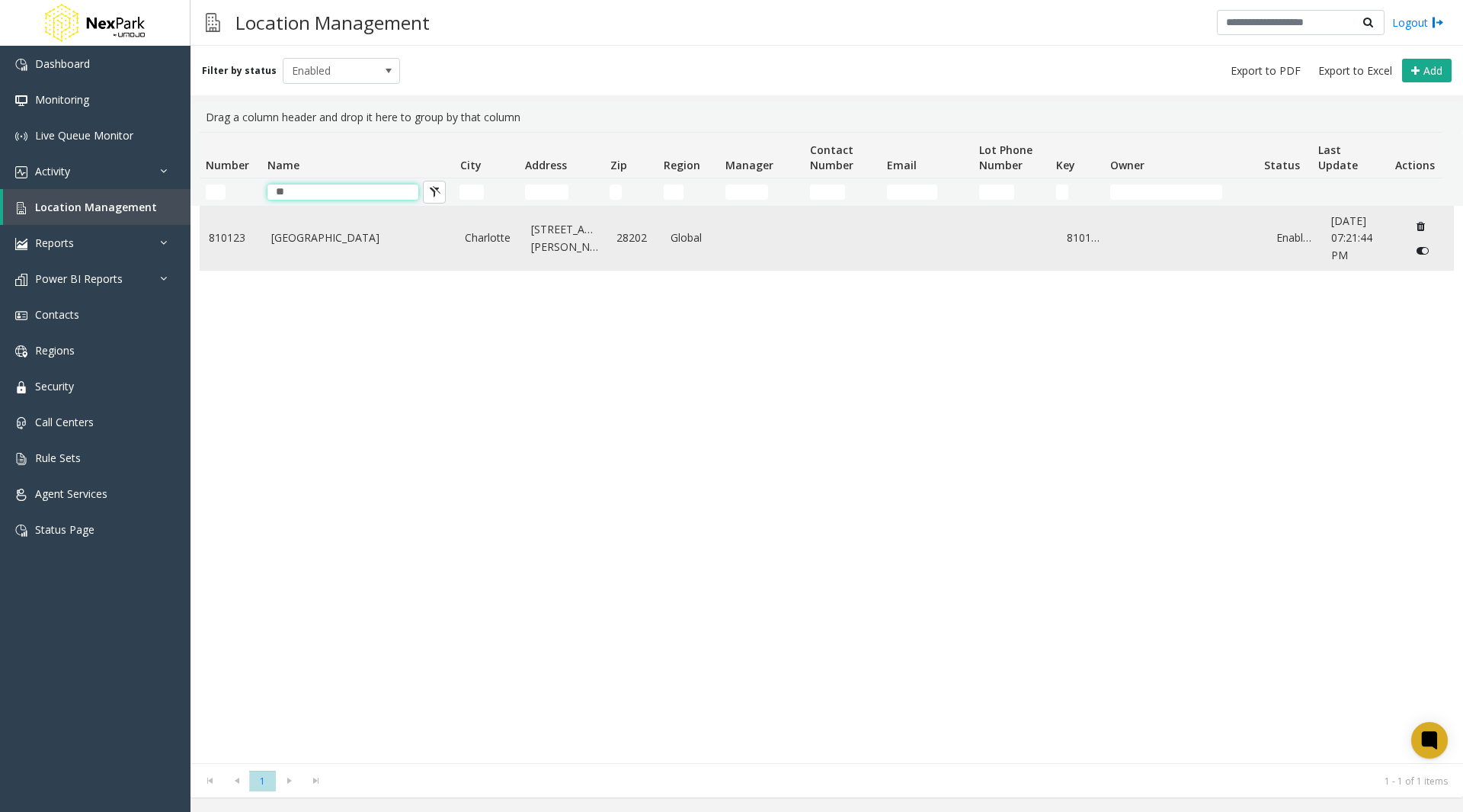
type input "*"
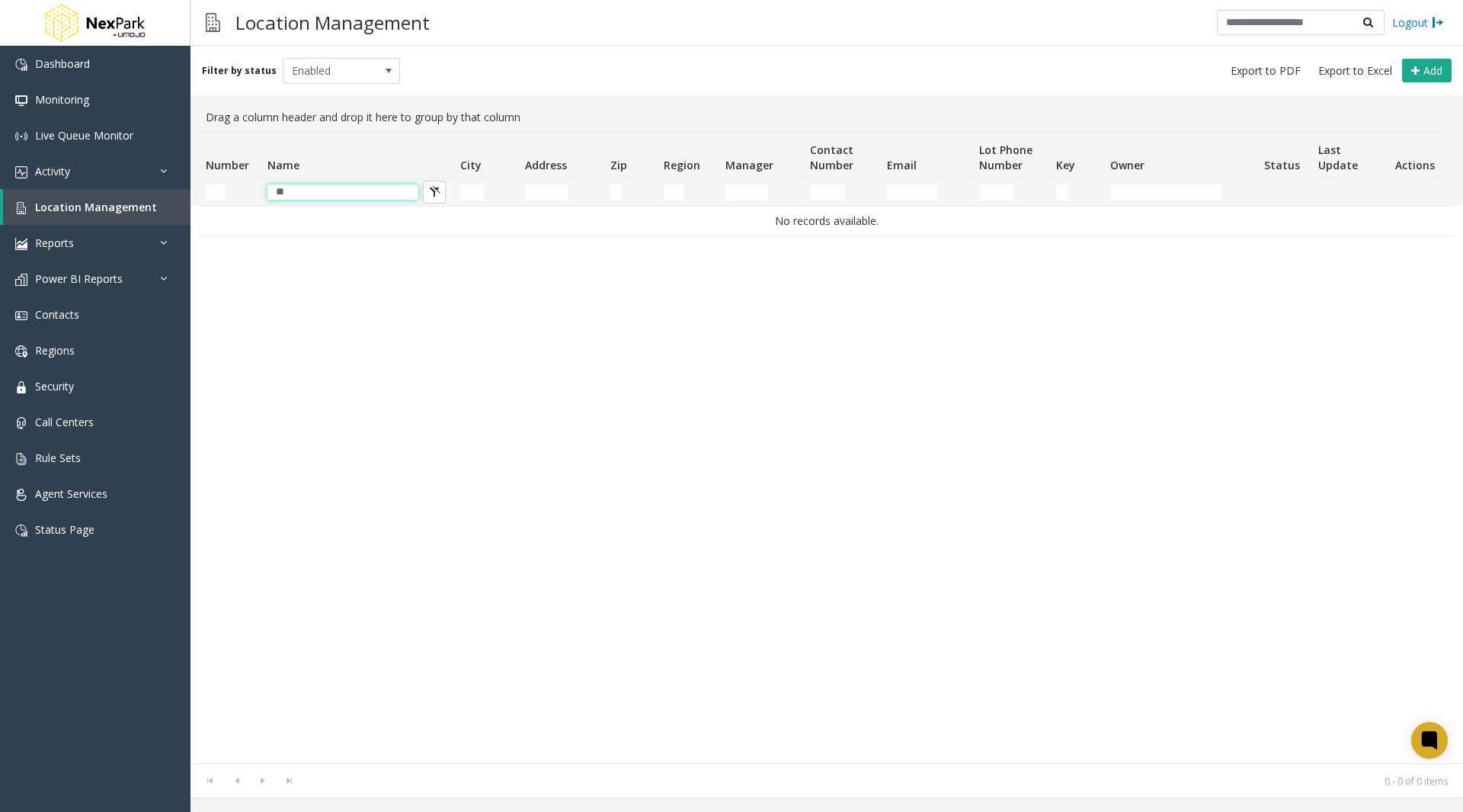
type input "*"
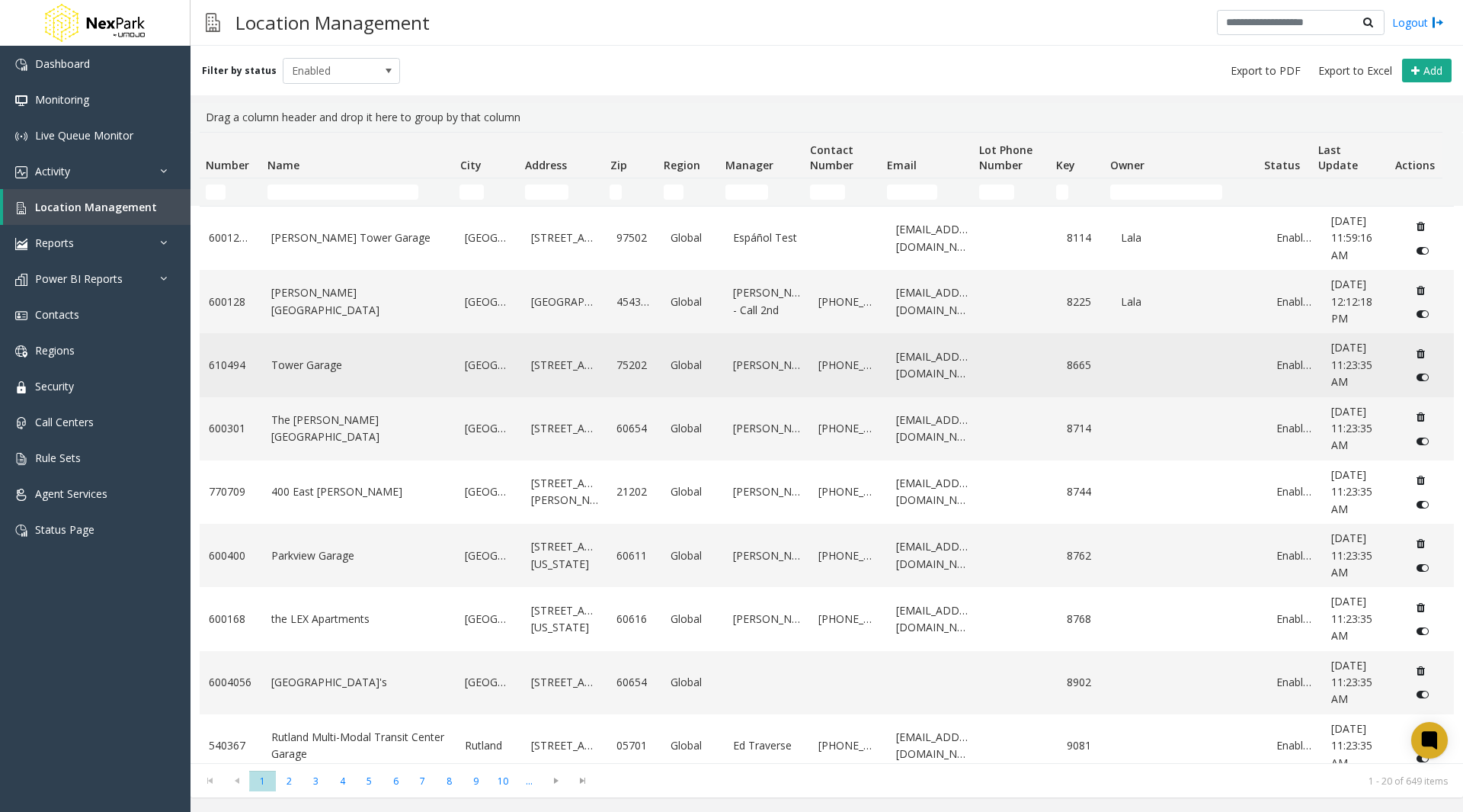
click at [323, 370] on link "Tower Garage" at bounding box center [359, 365] width 176 height 16
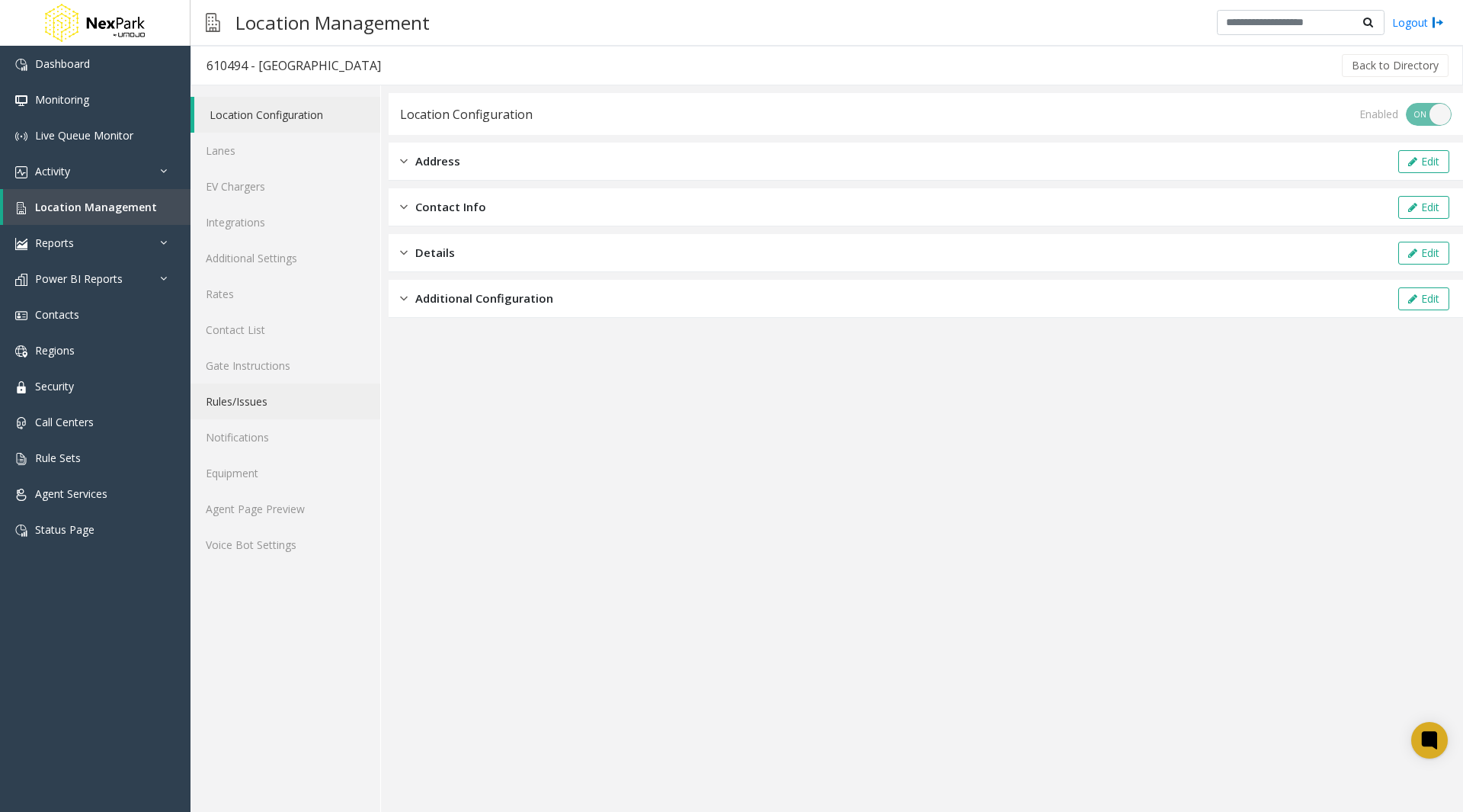
click at [245, 401] on link "Rules/Issues" at bounding box center [285, 401] width 190 height 36
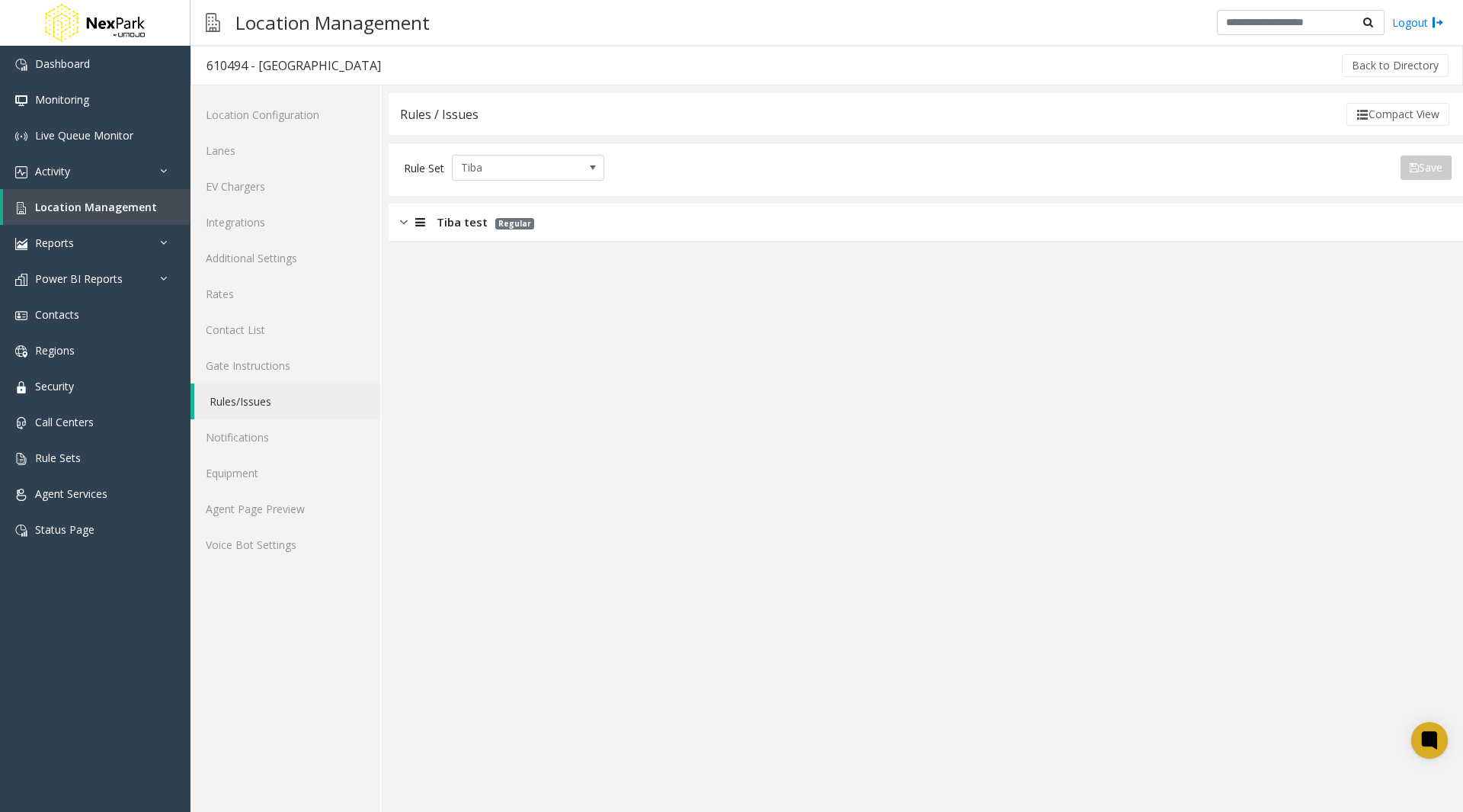
click at [405, 227] on img at bounding box center [403, 222] width 7 height 17
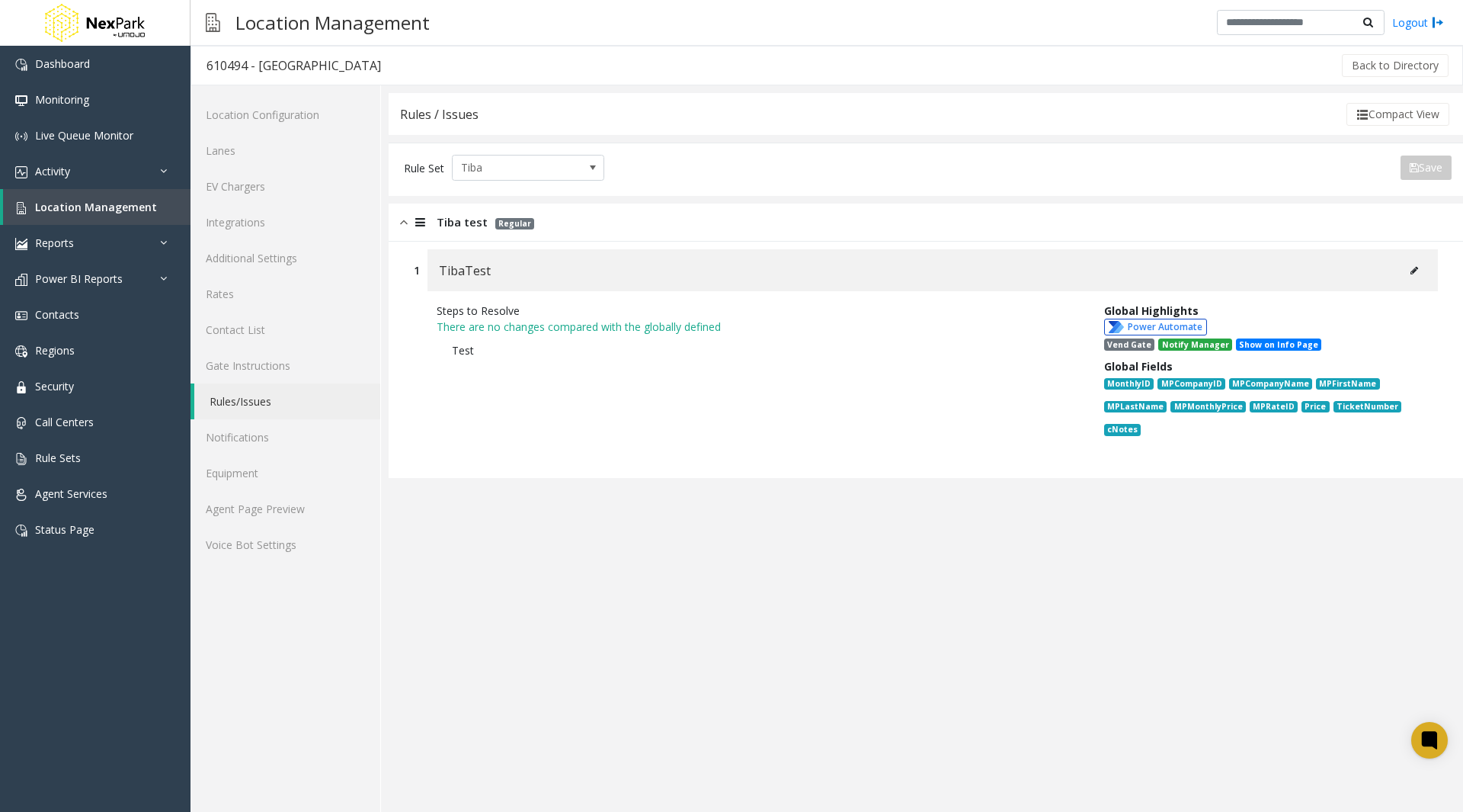
click at [1414, 271] on icon at bounding box center [1414, 270] width 7 height 9
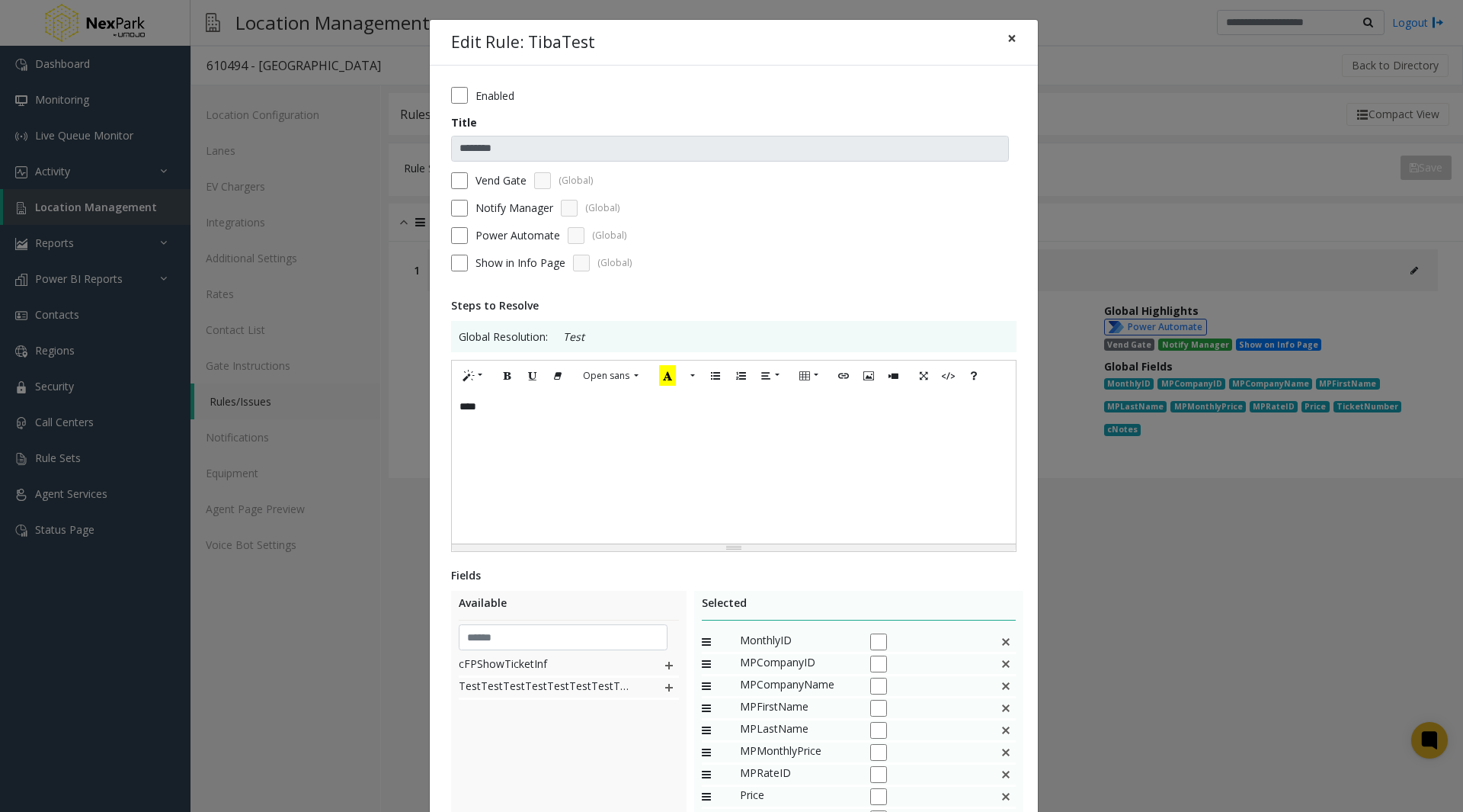
click at [1007, 39] on span "×" at bounding box center [1011, 38] width 9 height 21
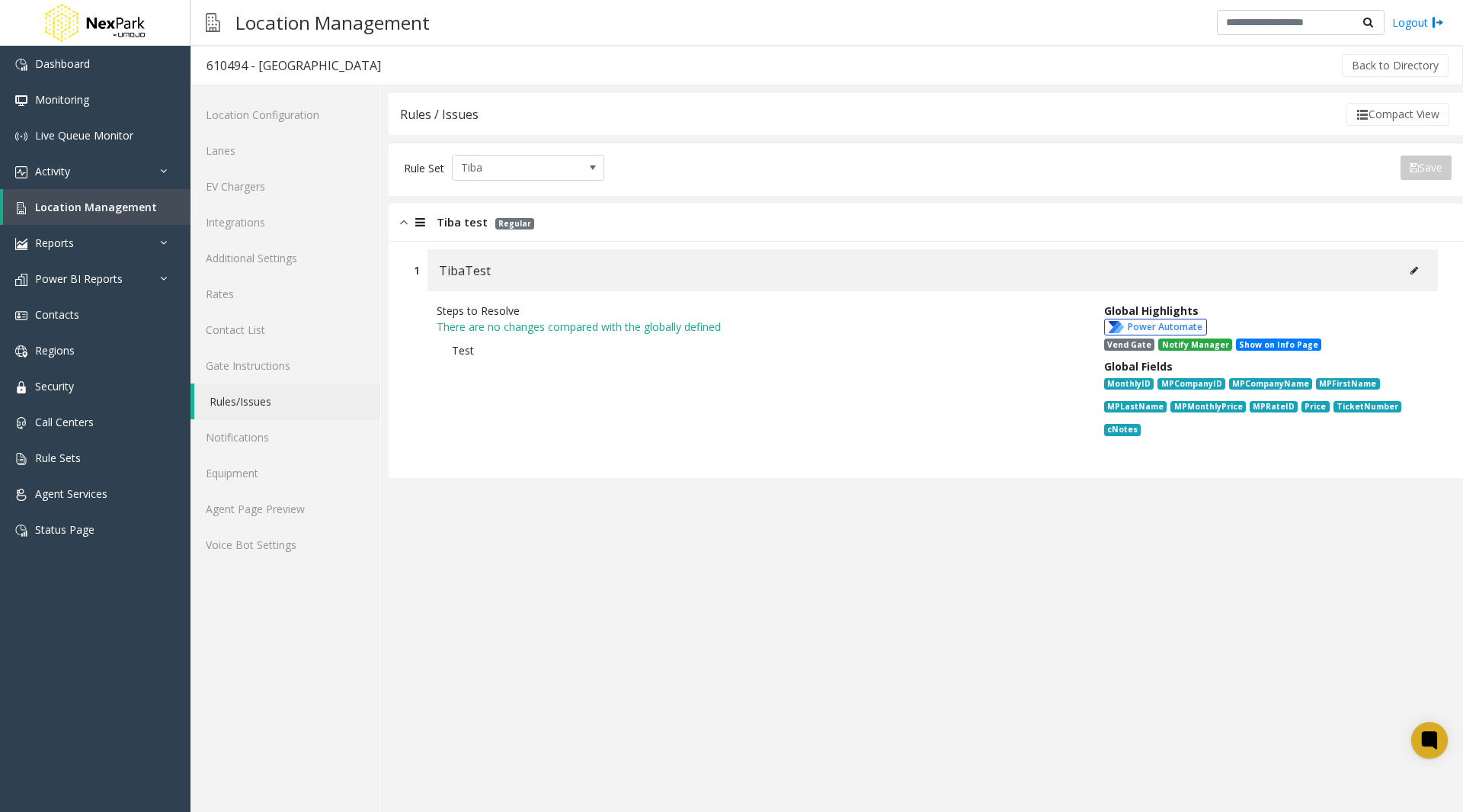
click at [696, 303] on div "Steps to Resolve" at bounding box center [759, 310] width 644 height 16
click at [566, 172] on span "Tiba" at bounding box center [512, 167] width 121 height 25
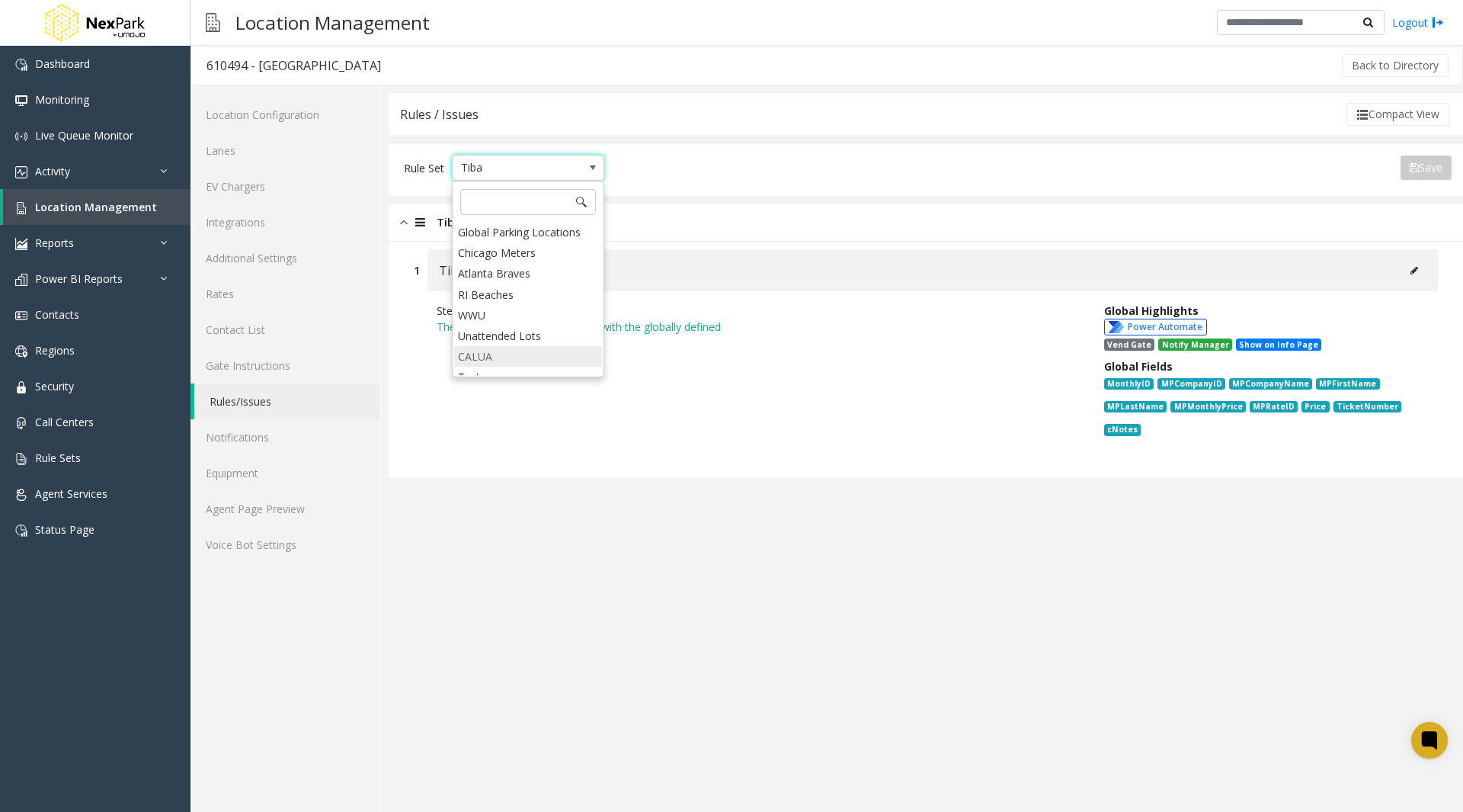
scroll to position [1, 0]
click at [683, 590] on app-rules "Rules / Issues Compact View Rule Set Tiba Save Export to PDF Export to Excel Is…" at bounding box center [925, 452] width 1075 height 718
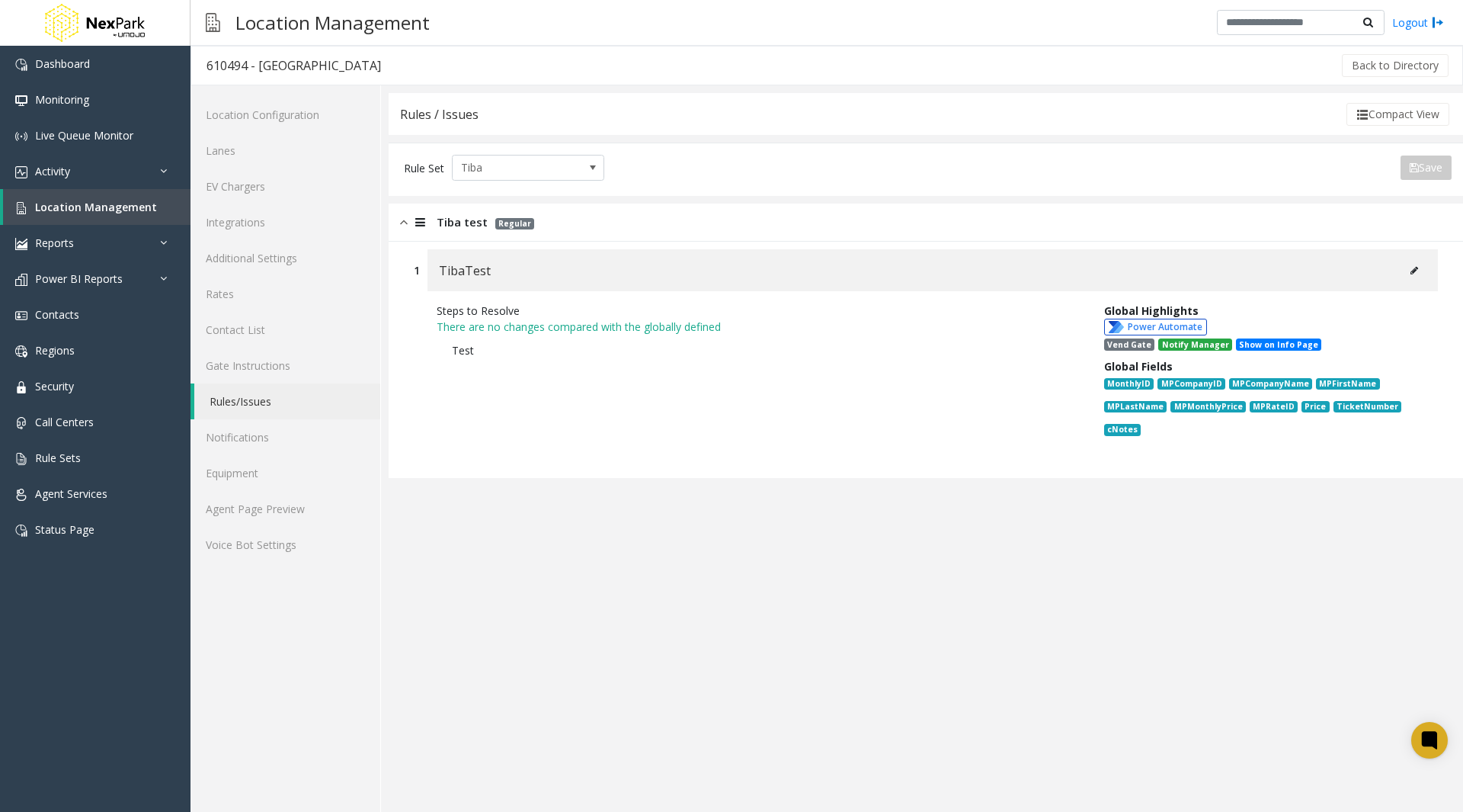
click at [1410, 270] on button at bounding box center [1415, 271] width 25 height 23
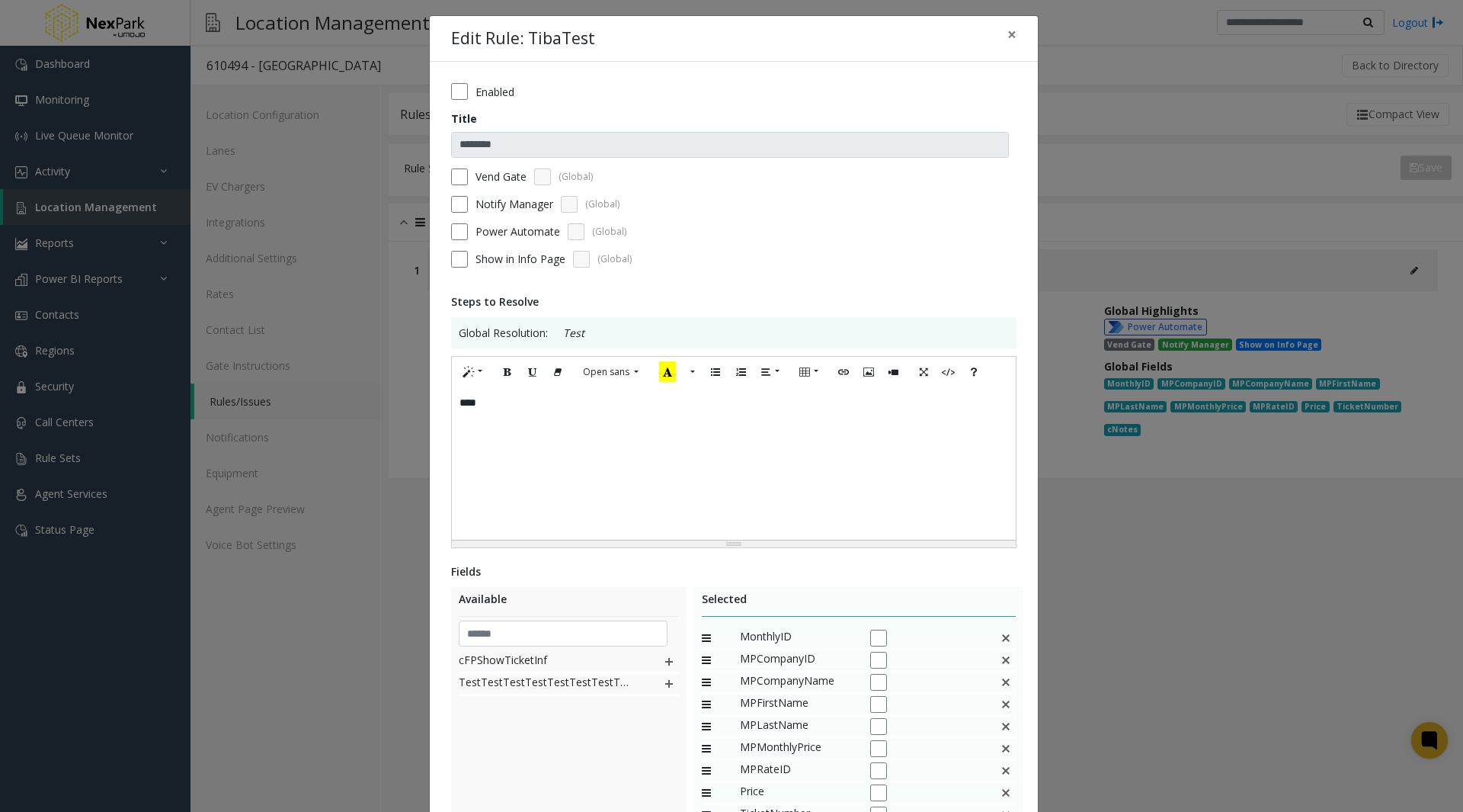
scroll to position [267, 0]
